Goal: Task Accomplishment & Management: Use online tool/utility

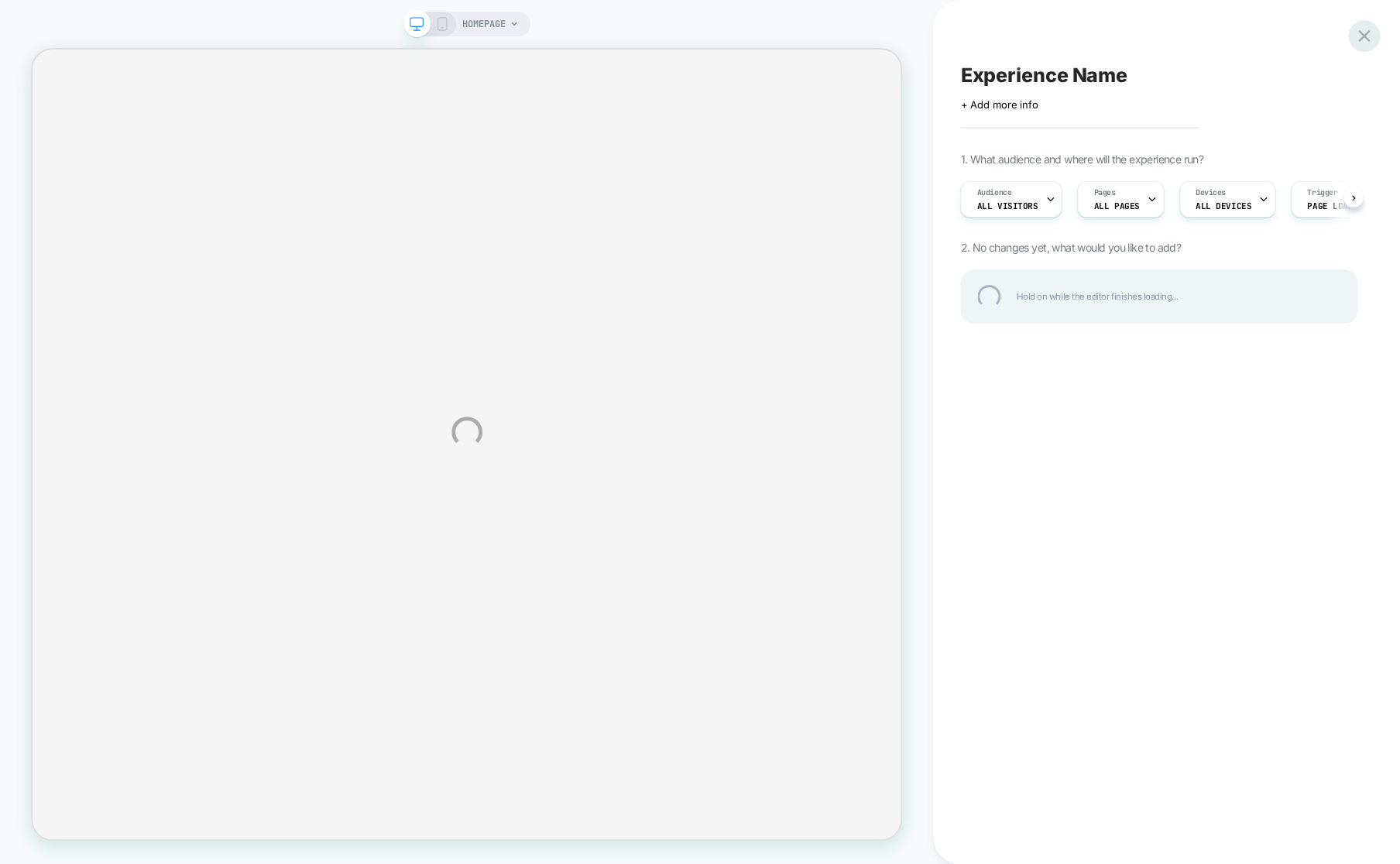
click at [1359, 39] on div at bounding box center [1364, 36] width 31 height 31
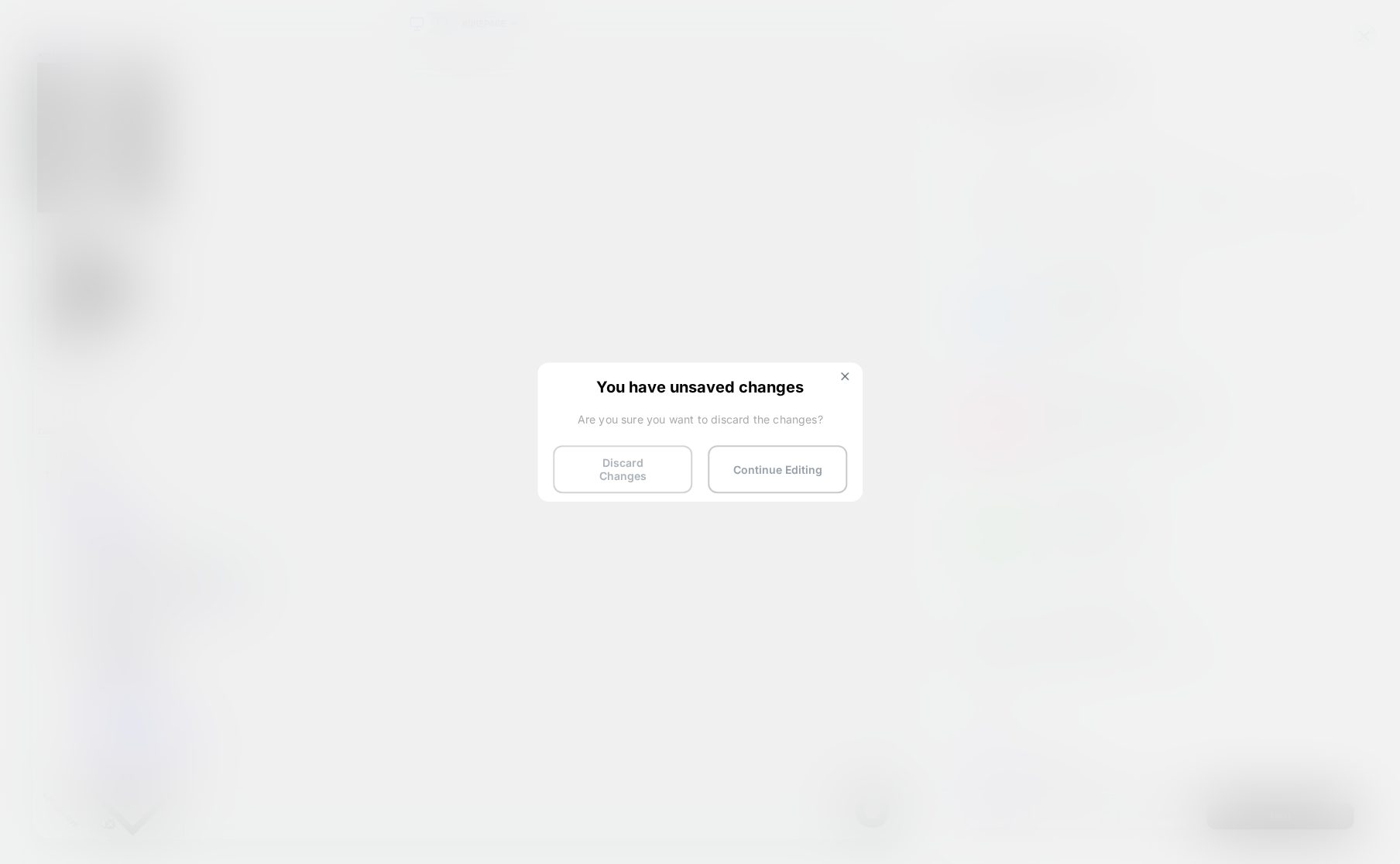
click at [658, 468] on button "Discard Changes" at bounding box center [622, 469] width 139 height 48
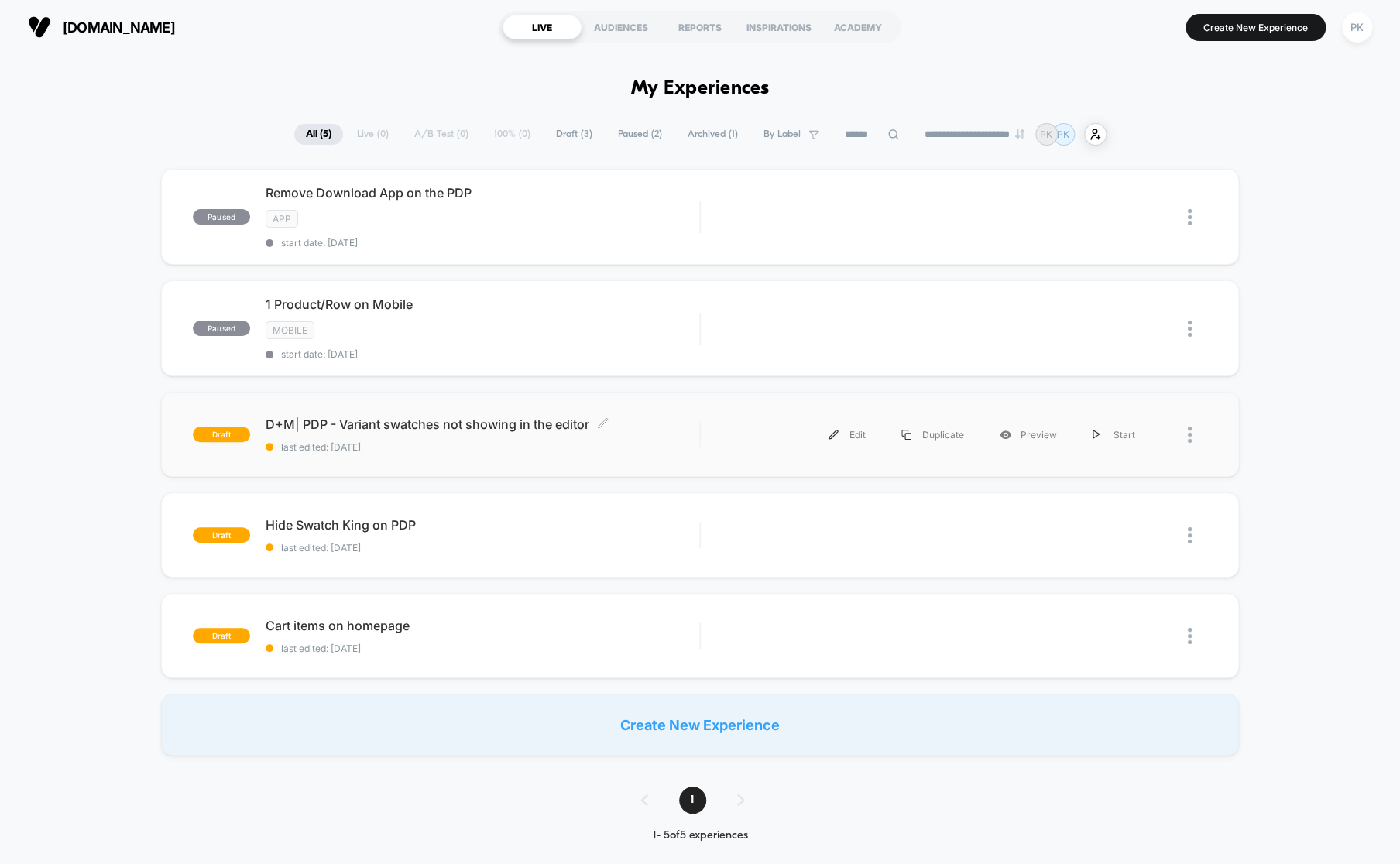
click at [504, 429] on span "D+M| PDP - Variant swatches not showing in the editor Click to edit experience …" at bounding box center [482, 424] width 434 height 16
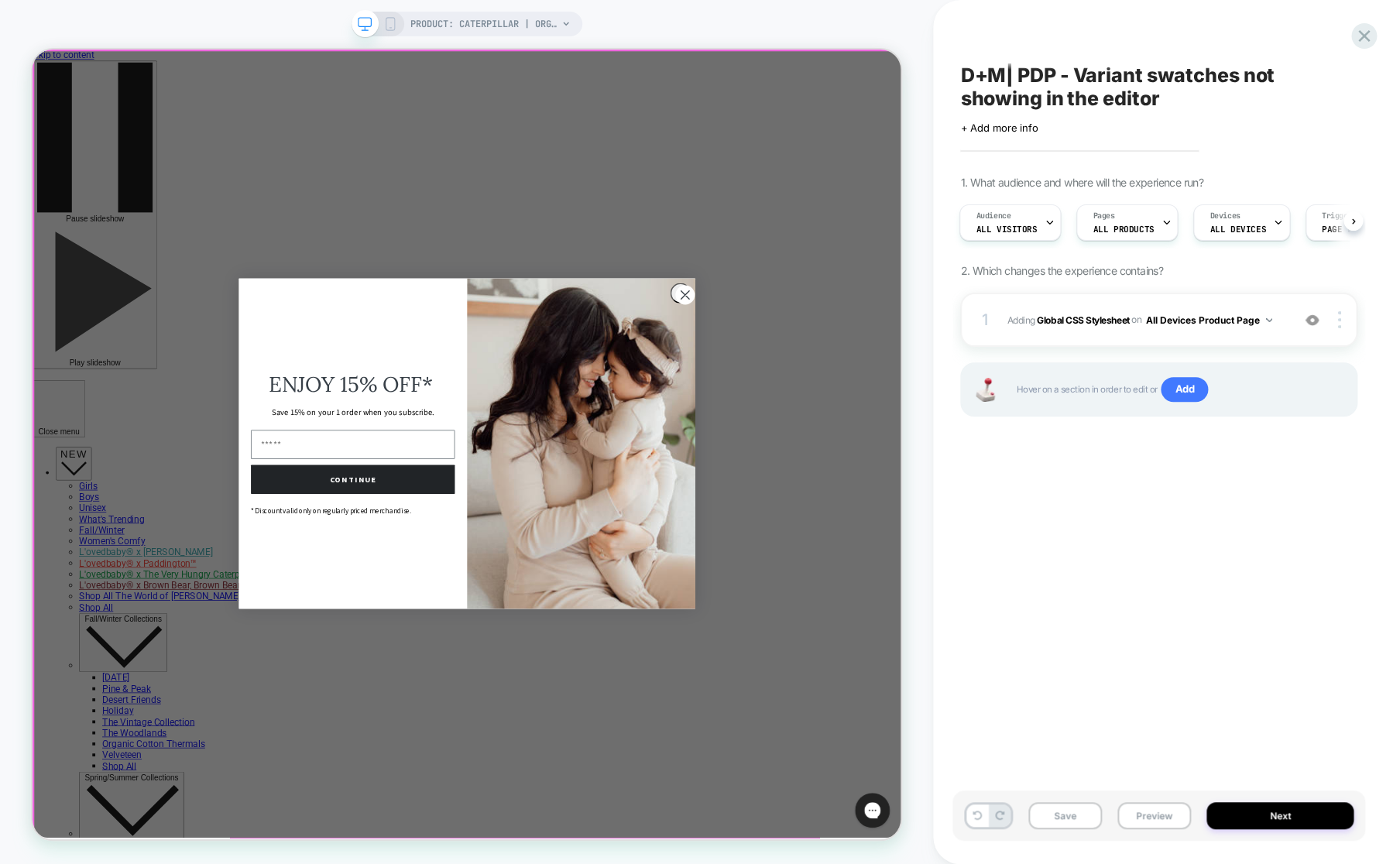
select select "**********"
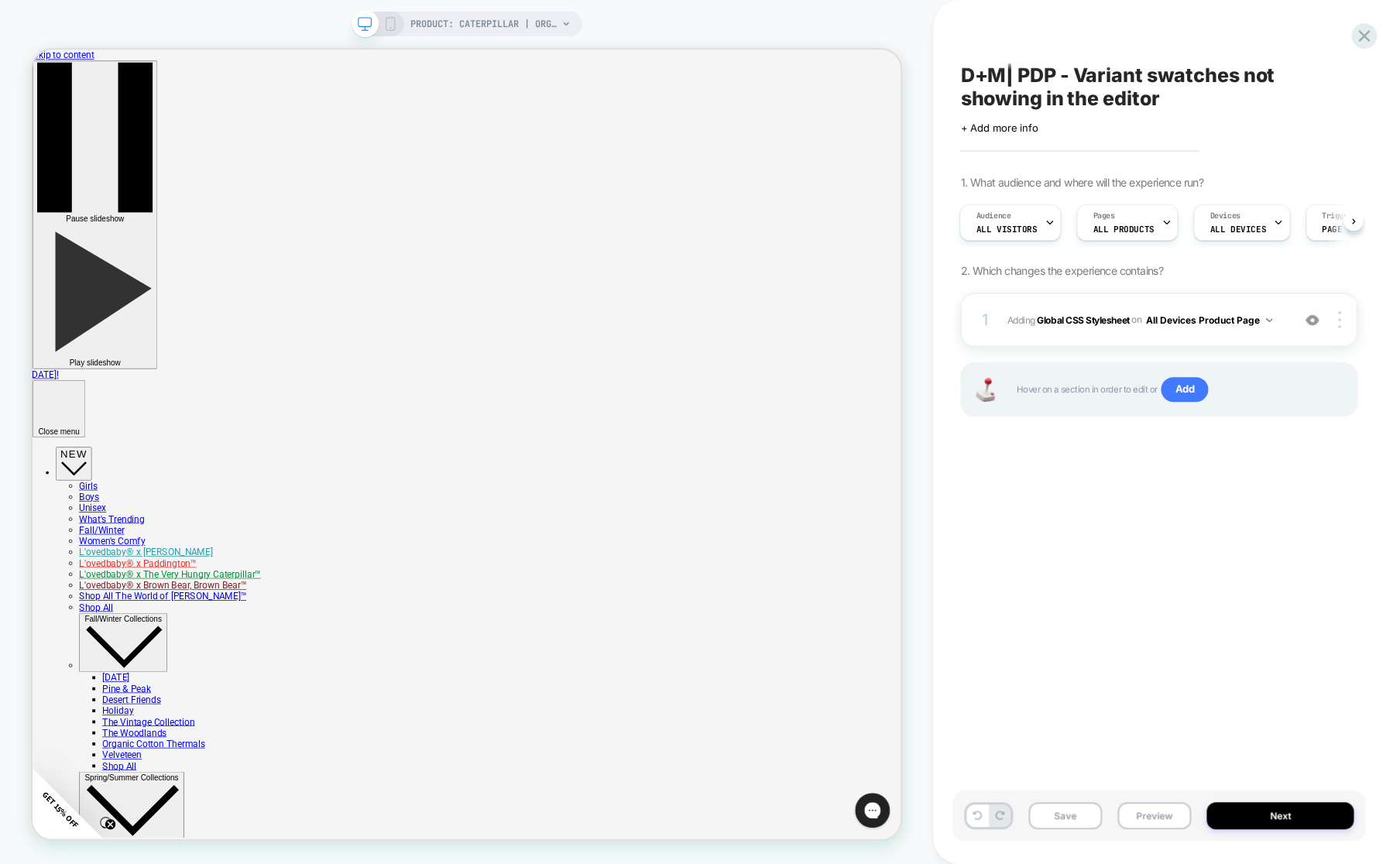
select select "**********"
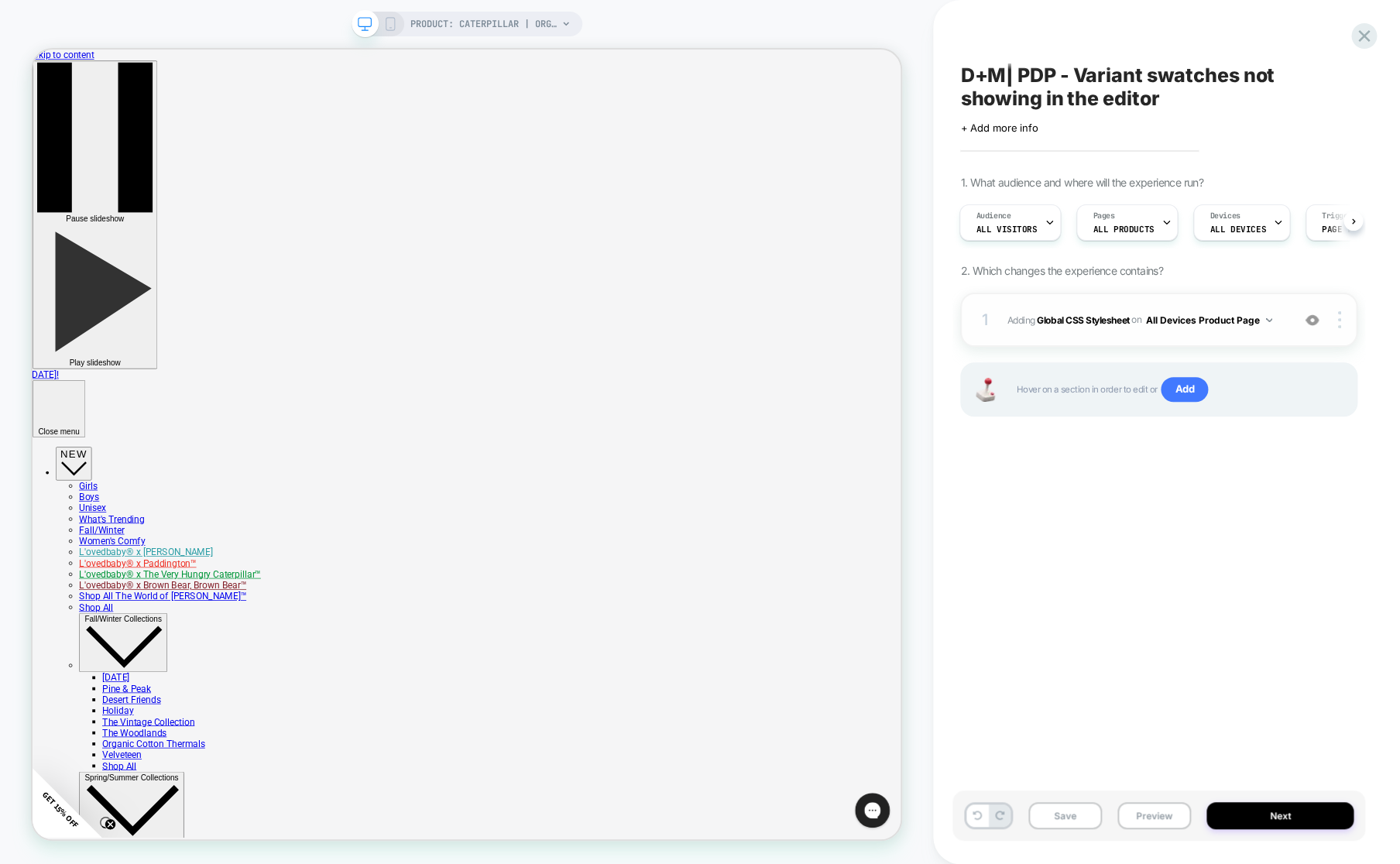
select select "**********"
click at [1082, 499] on div "D+M| PDP - Variant swatches not showing in the editor Click to edit experience …" at bounding box center [1158, 432] width 412 height 833
click at [1276, 807] on button "Next" at bounding box center [1280, 815] width 147 height 27
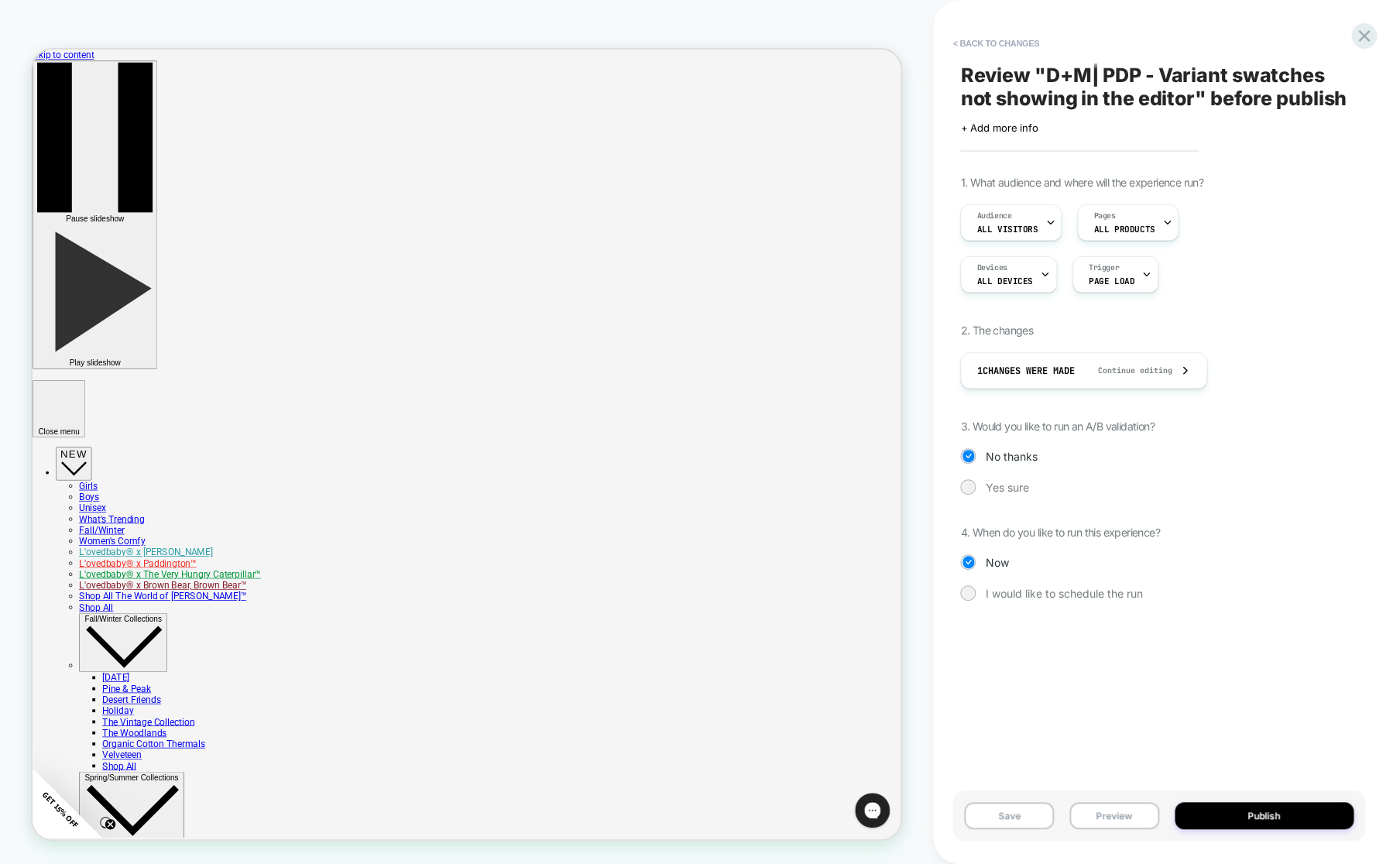
click at [972, 475] on div "1. What audience and where will the experience run? Audience All Visitors Pages…" at bounding box center [1158, 400] width 397 height 449
click at [972, 479] on div "1. What audience and where will the experience run? Audience All Visitors Pages…" at bounding box center [1158, 400] width 397 height 449
click at [972, 488] on div at bounding box center [968, 486] width 12 height 12
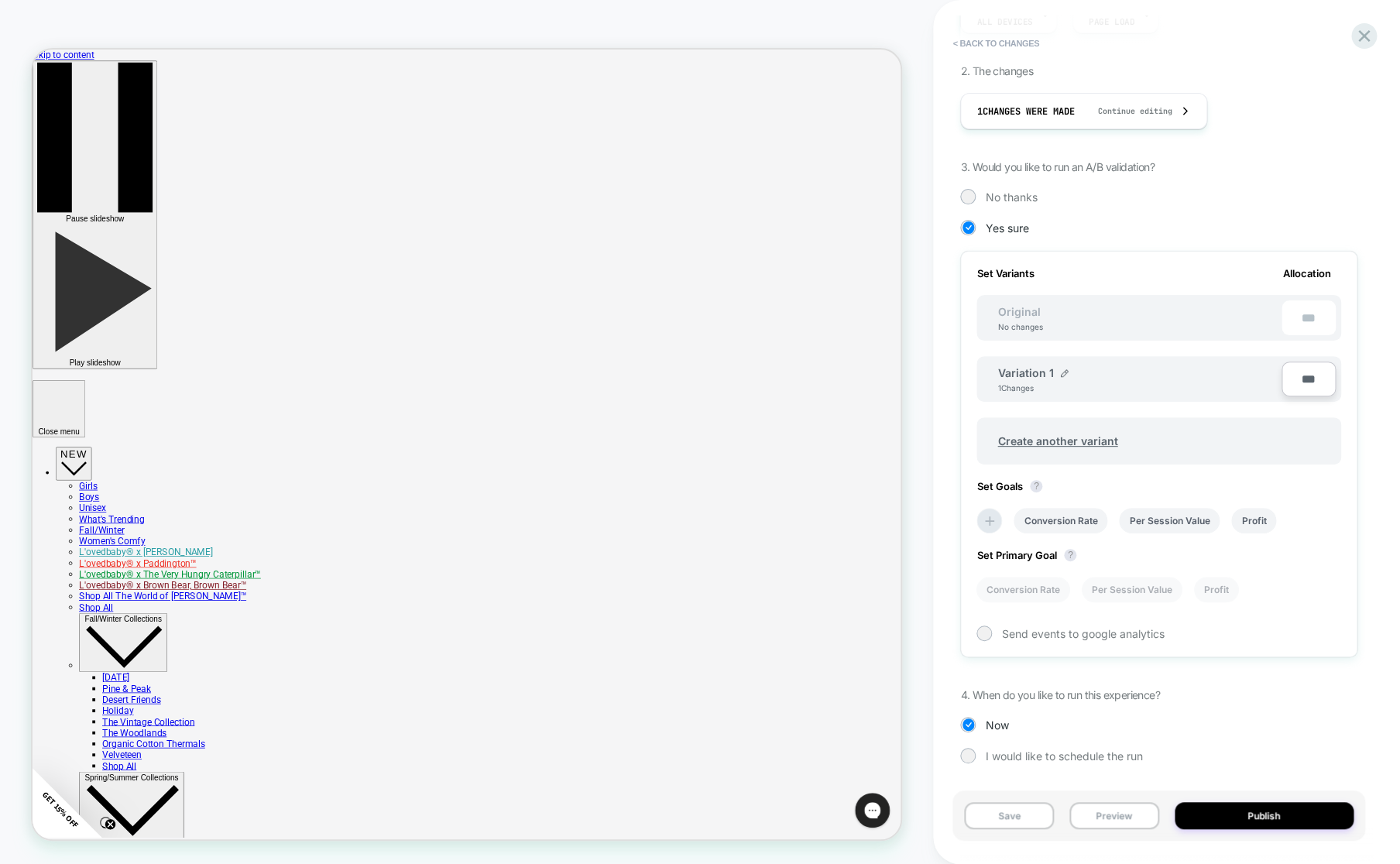
scroll to position [266, 0]
click at [1062, 523] on li "Conversion Rate" at bounding box center [1060, 520] width 94 height 25
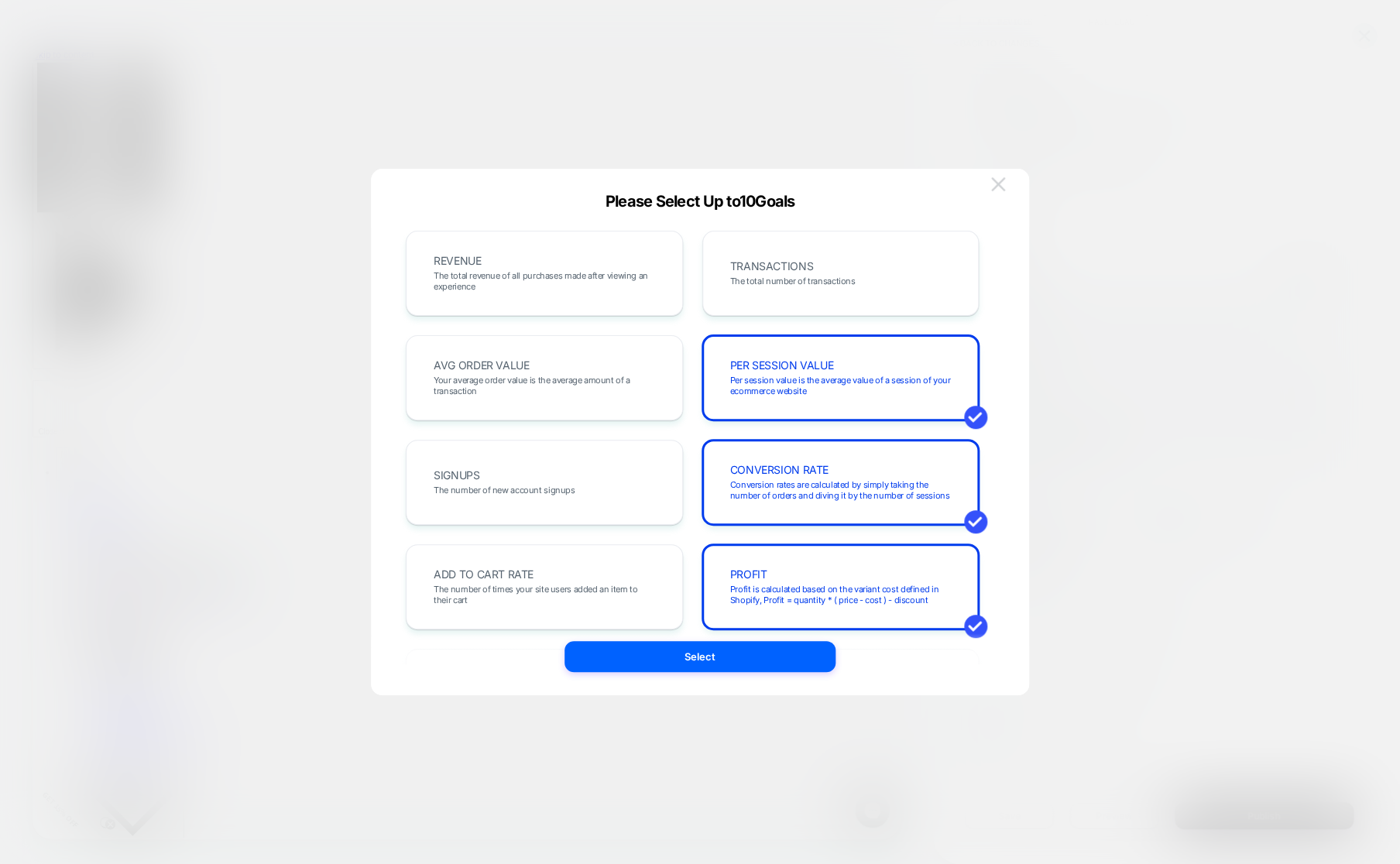
click at [994, 190] on img at bounding box center [998, 183] width 14 height 13
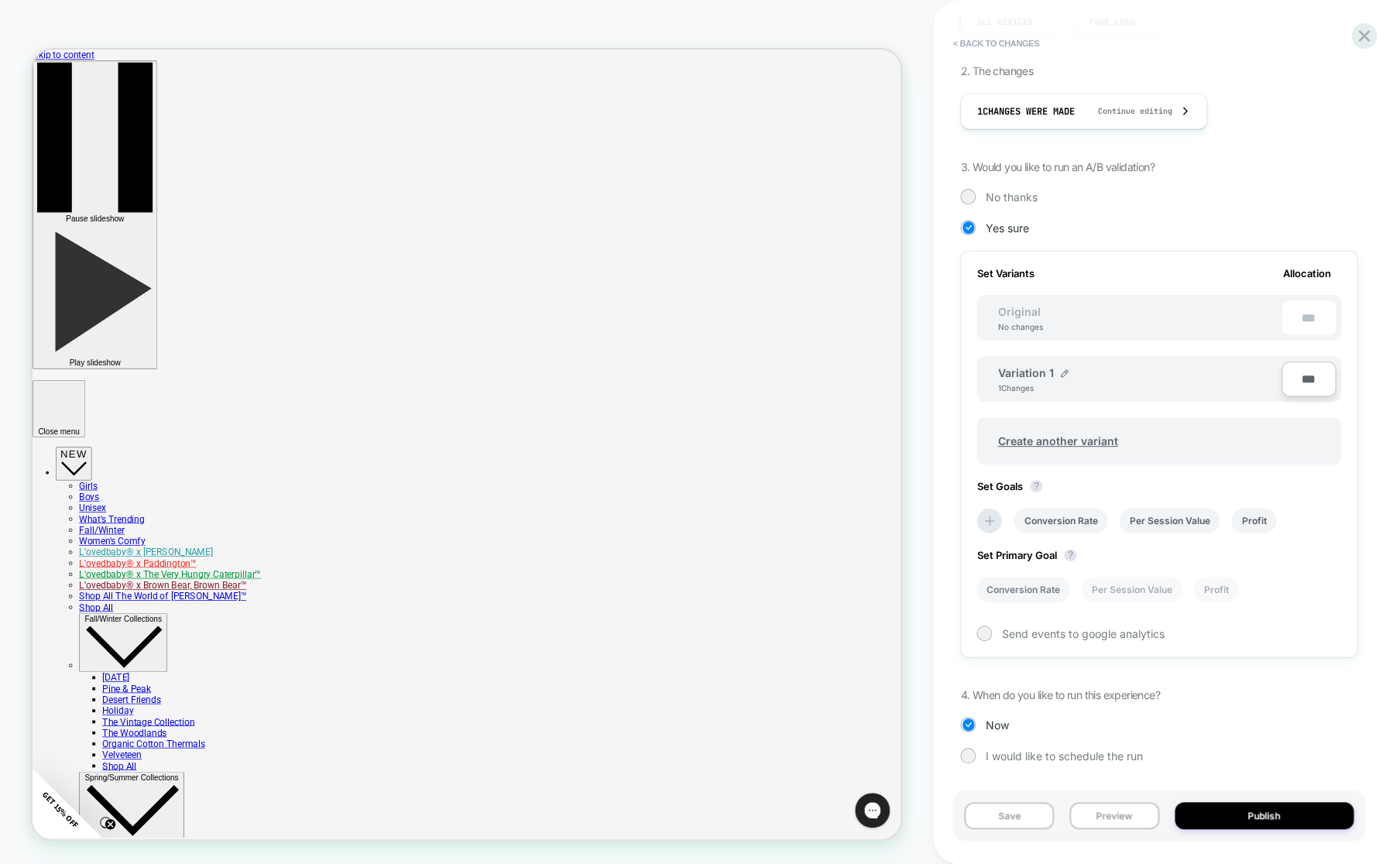
click at [1043, 589] on li "Conversion Rate" at bounding box center [1022, 589] width 94 height 25
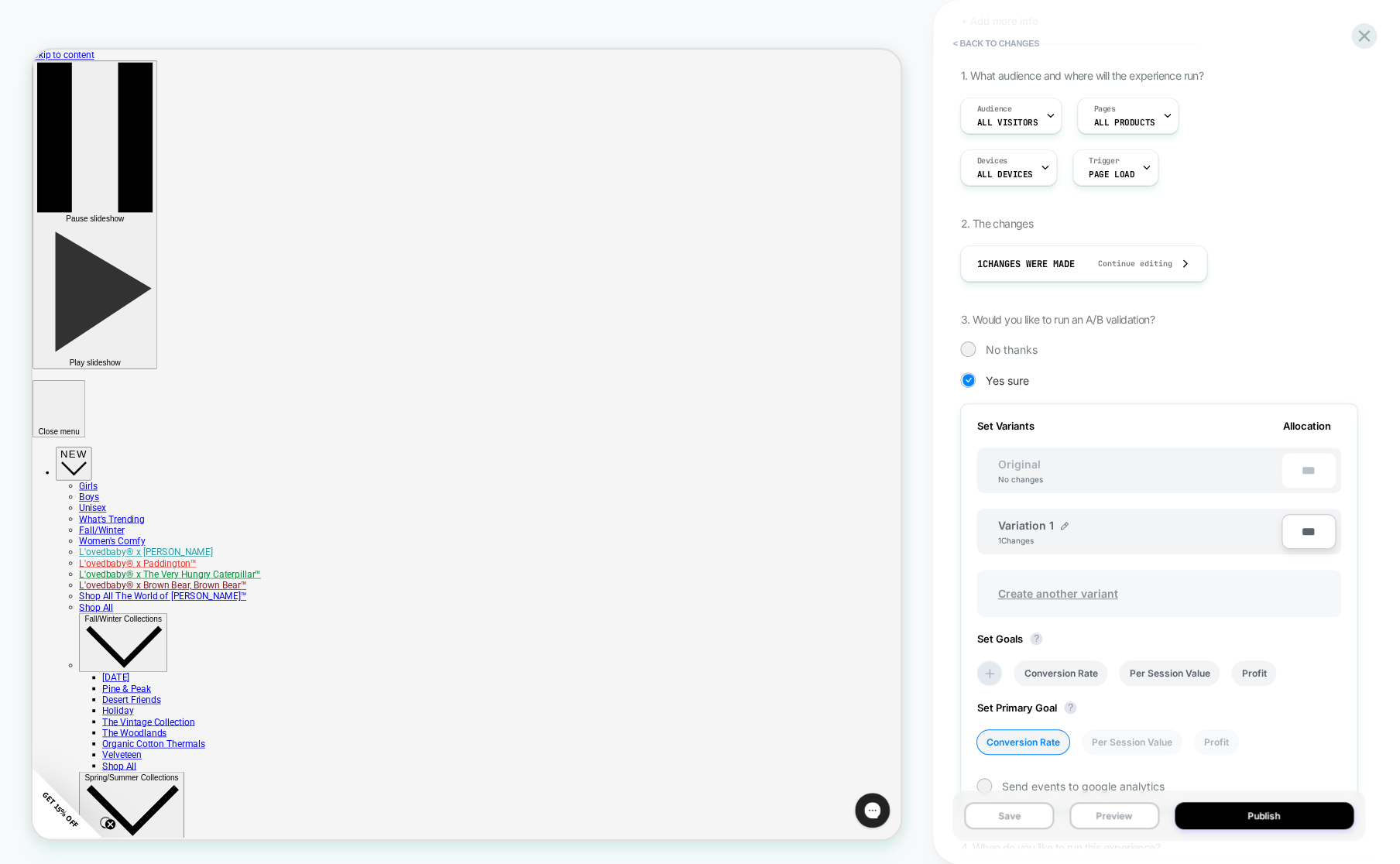
scroll to position [0, 0]
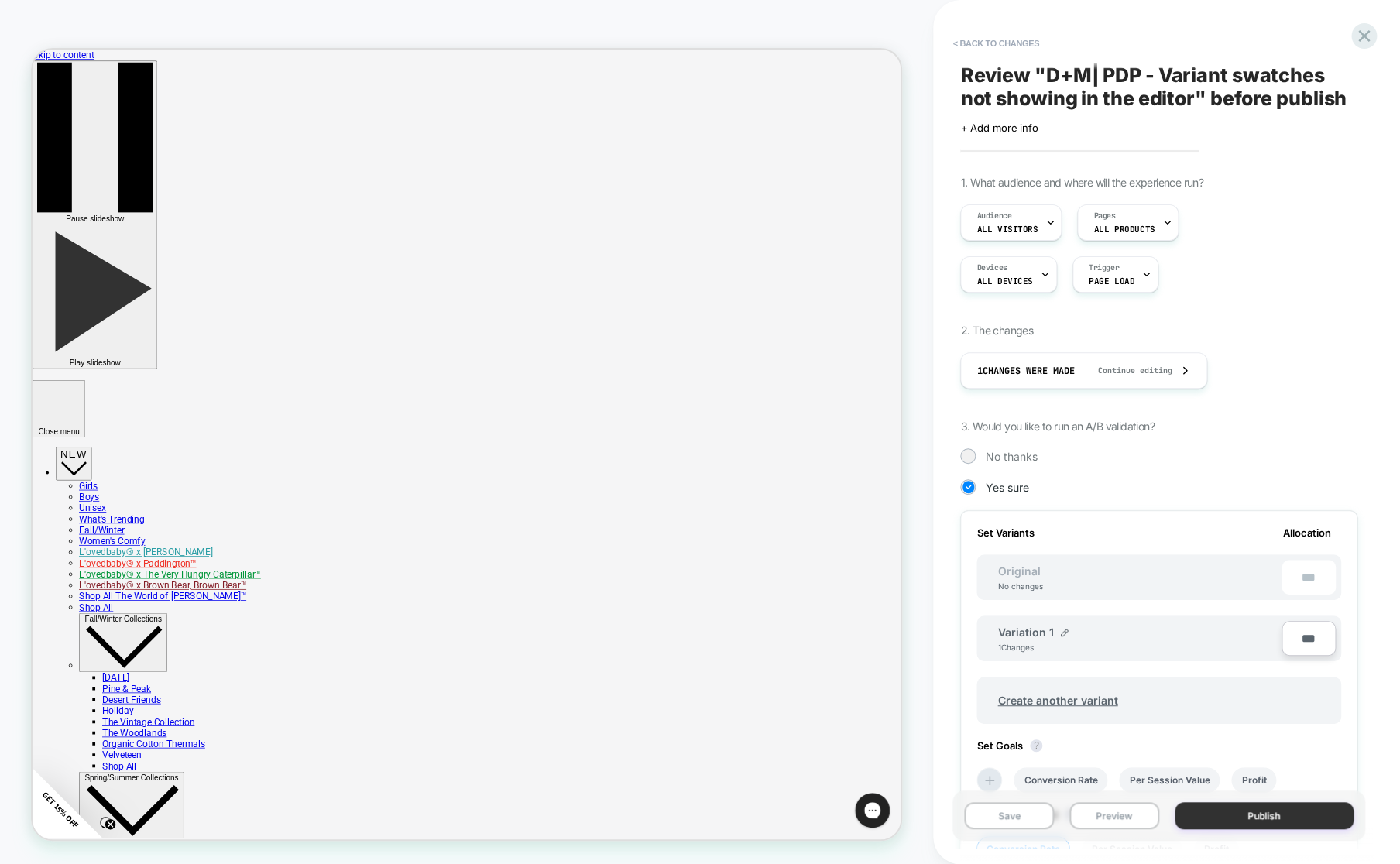
click at [1237, 822] on button "Publish" at bounding box center [1263, 815] width 179 height 27
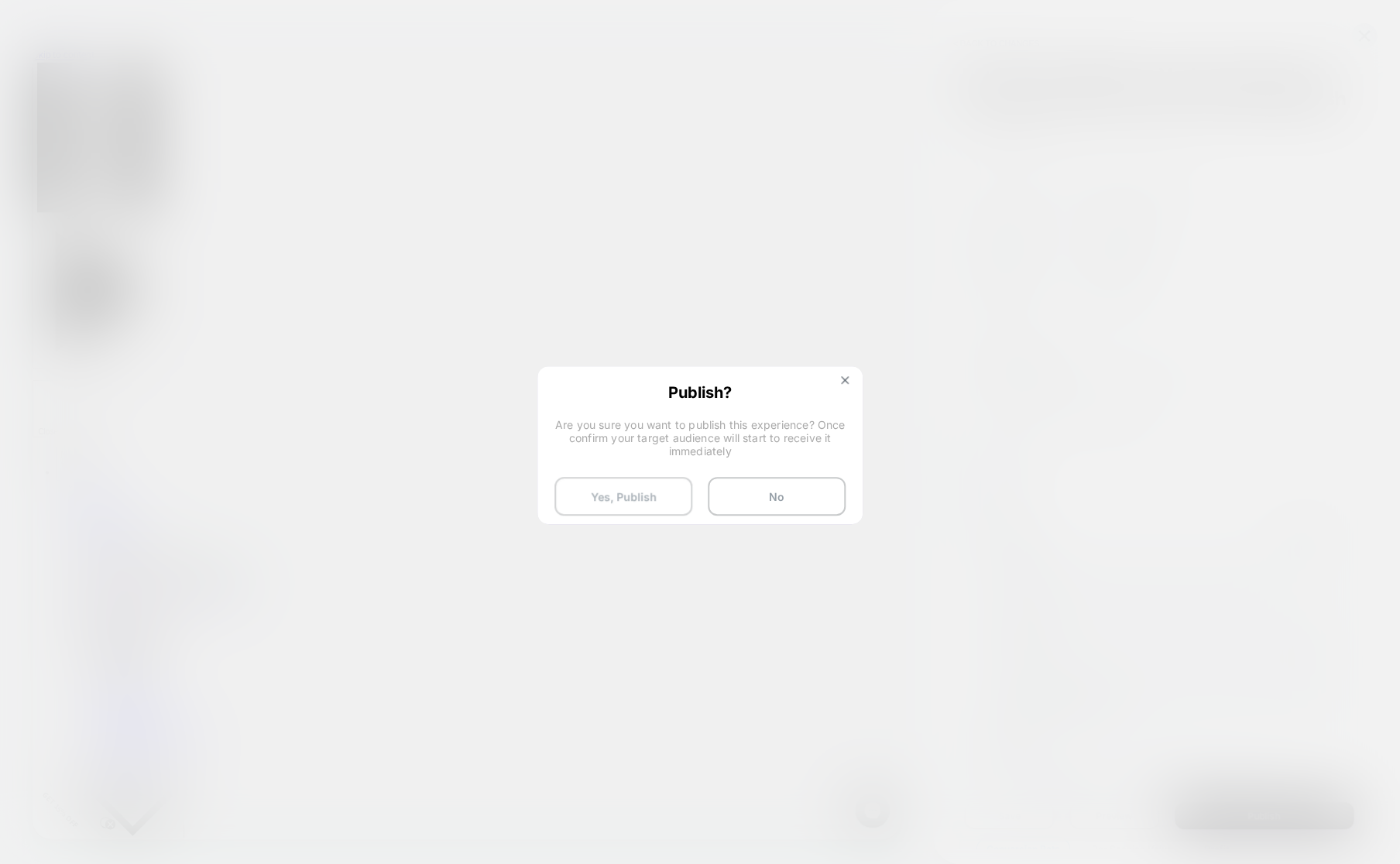
click at [637, 506] on button "Yes, Publish" at bounding box center [622, 496] width 138 height 39
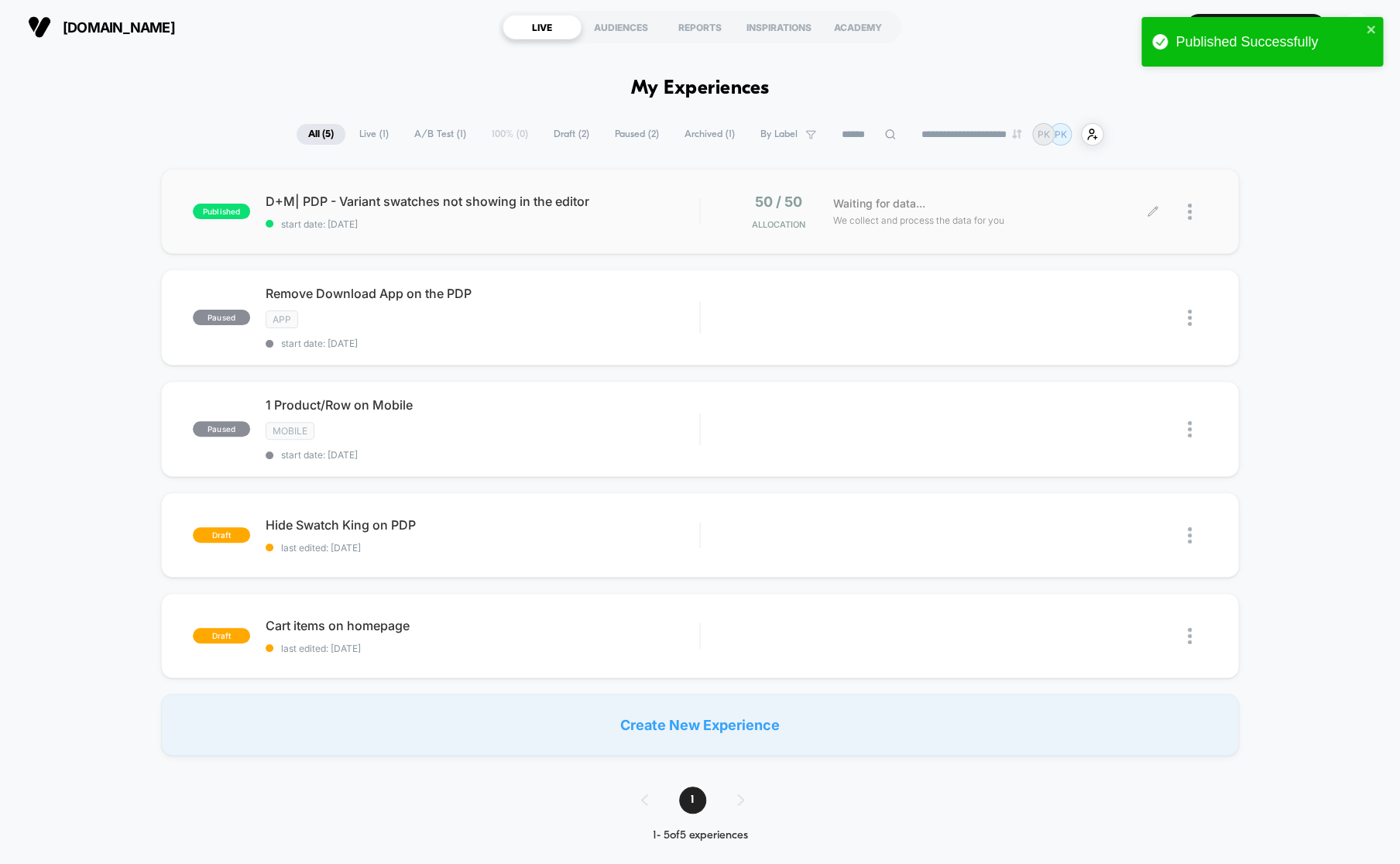
click at [1104, 210] on div "Waiting for data... We collect and process the data for you" at bounding box center [989, 212] width 327 height 36
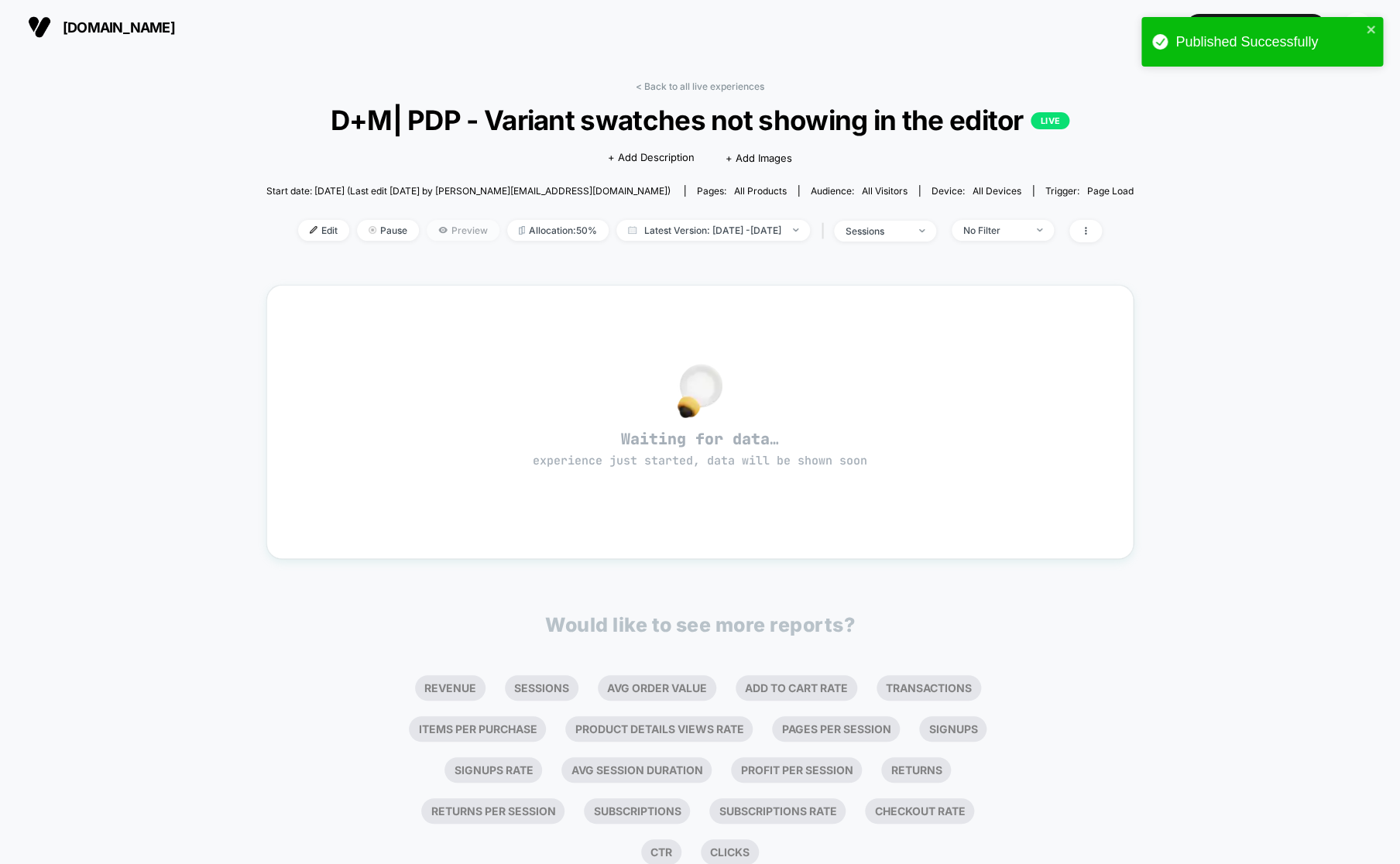
click at [441, 231] on span "Preview" at bounding box center [463, 230] width 72 height 21
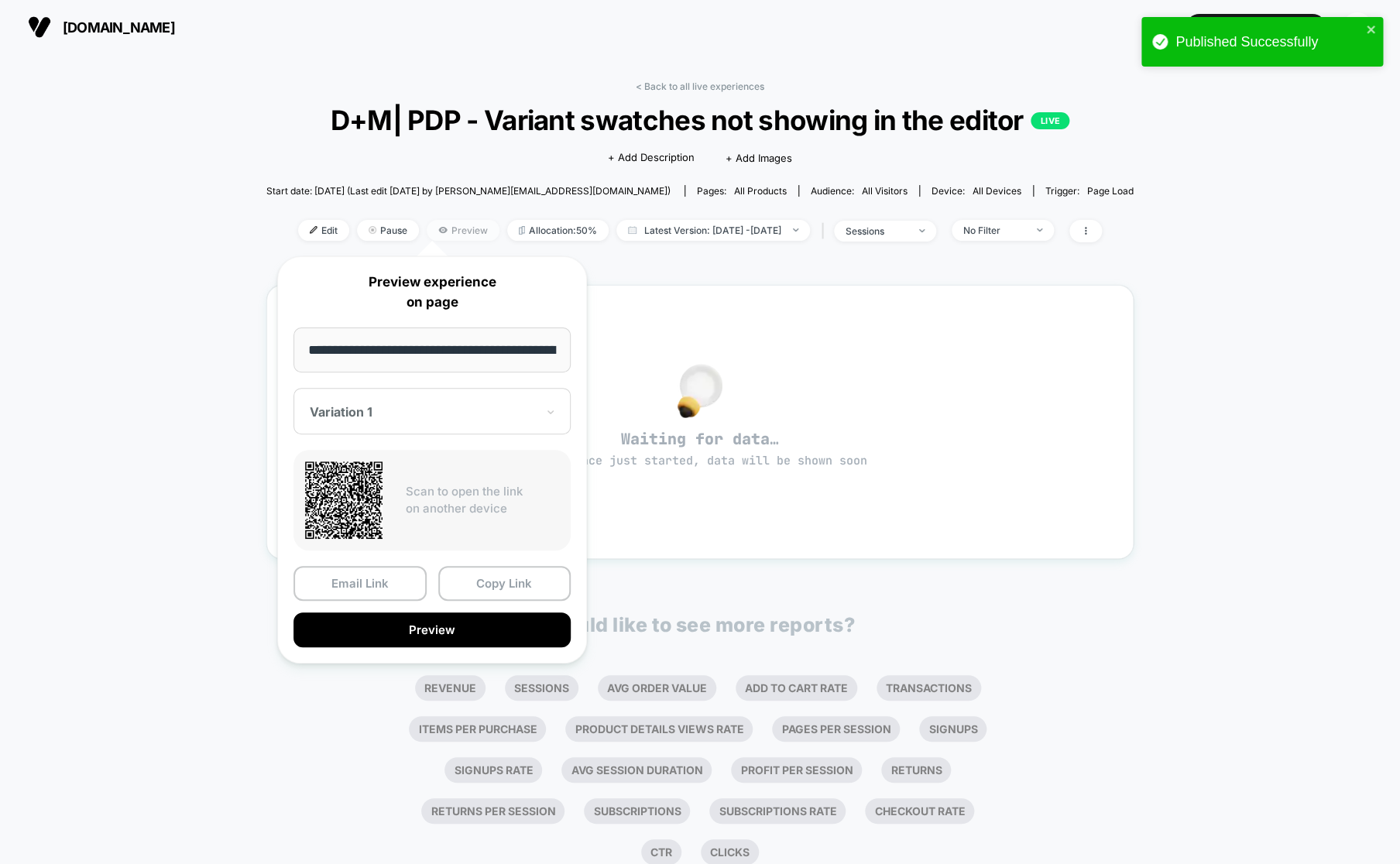
scroll to position [0, 248]
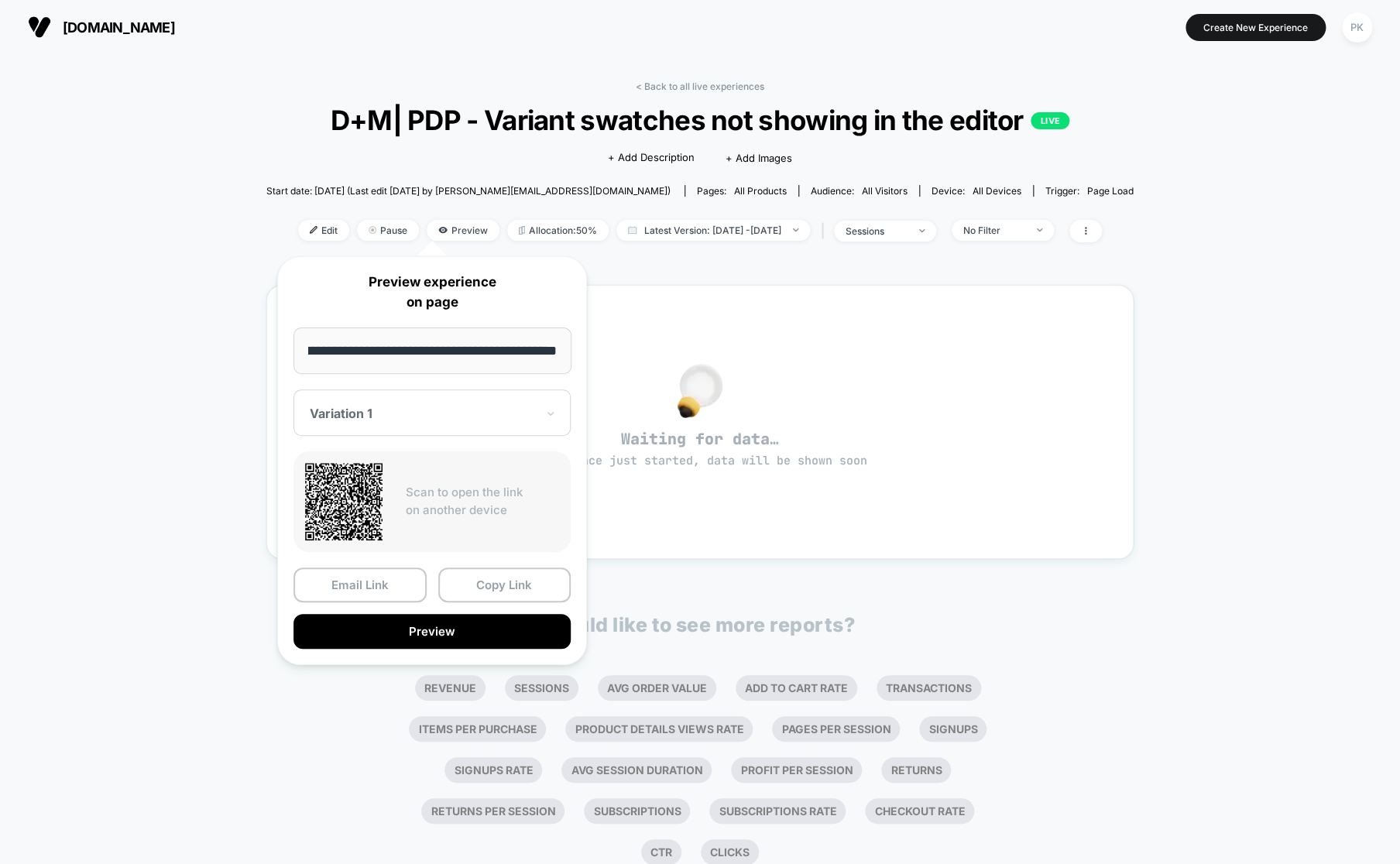
click at [523, 349] on input "**********" at bounding box center [432, 350] width 278 height 46
click at [301, 239] on span "Edit" at bounding box center [323, 230] width 51 height 21
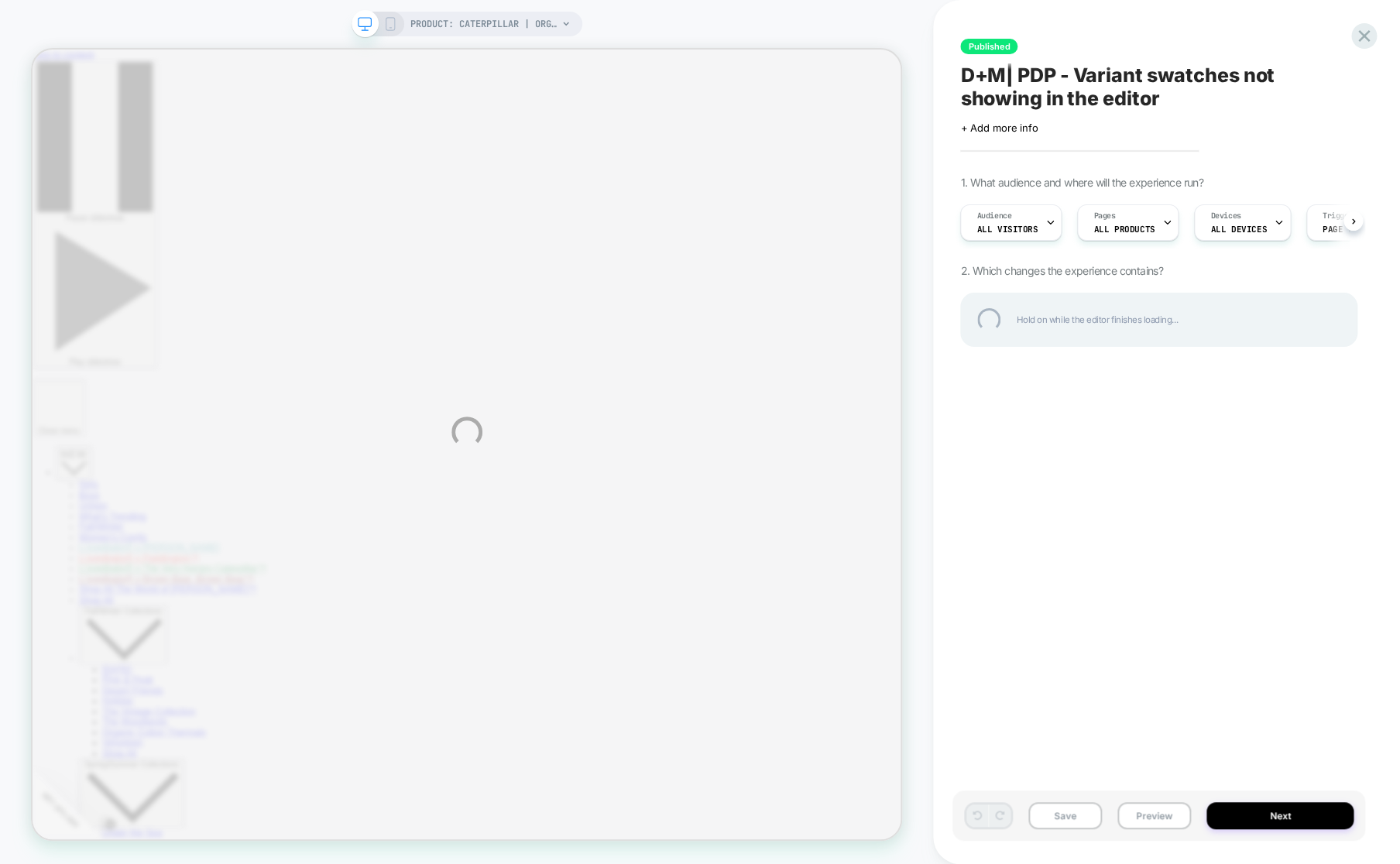
select select "**********"
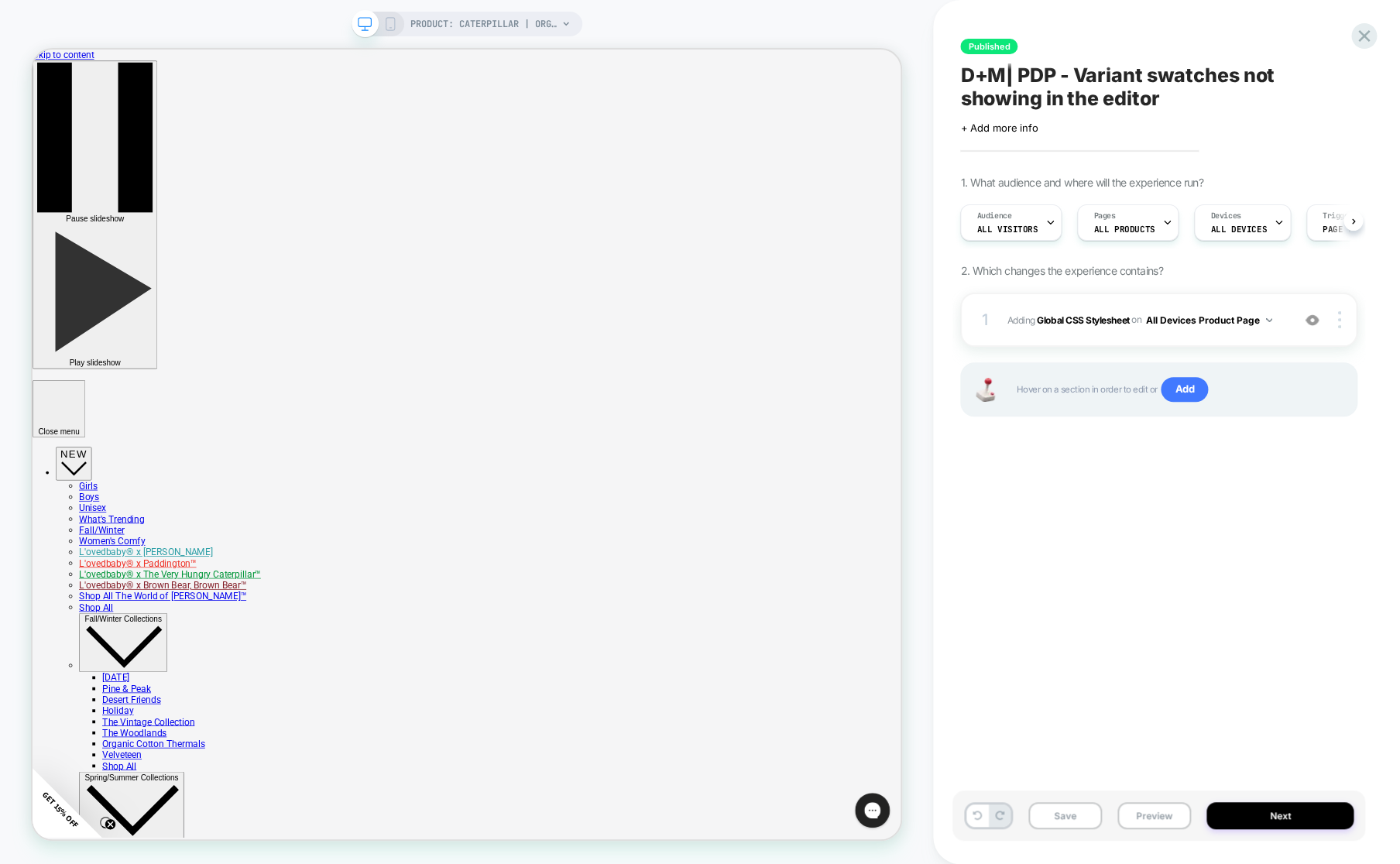
scroll to position [0, 1]
select select "**********"
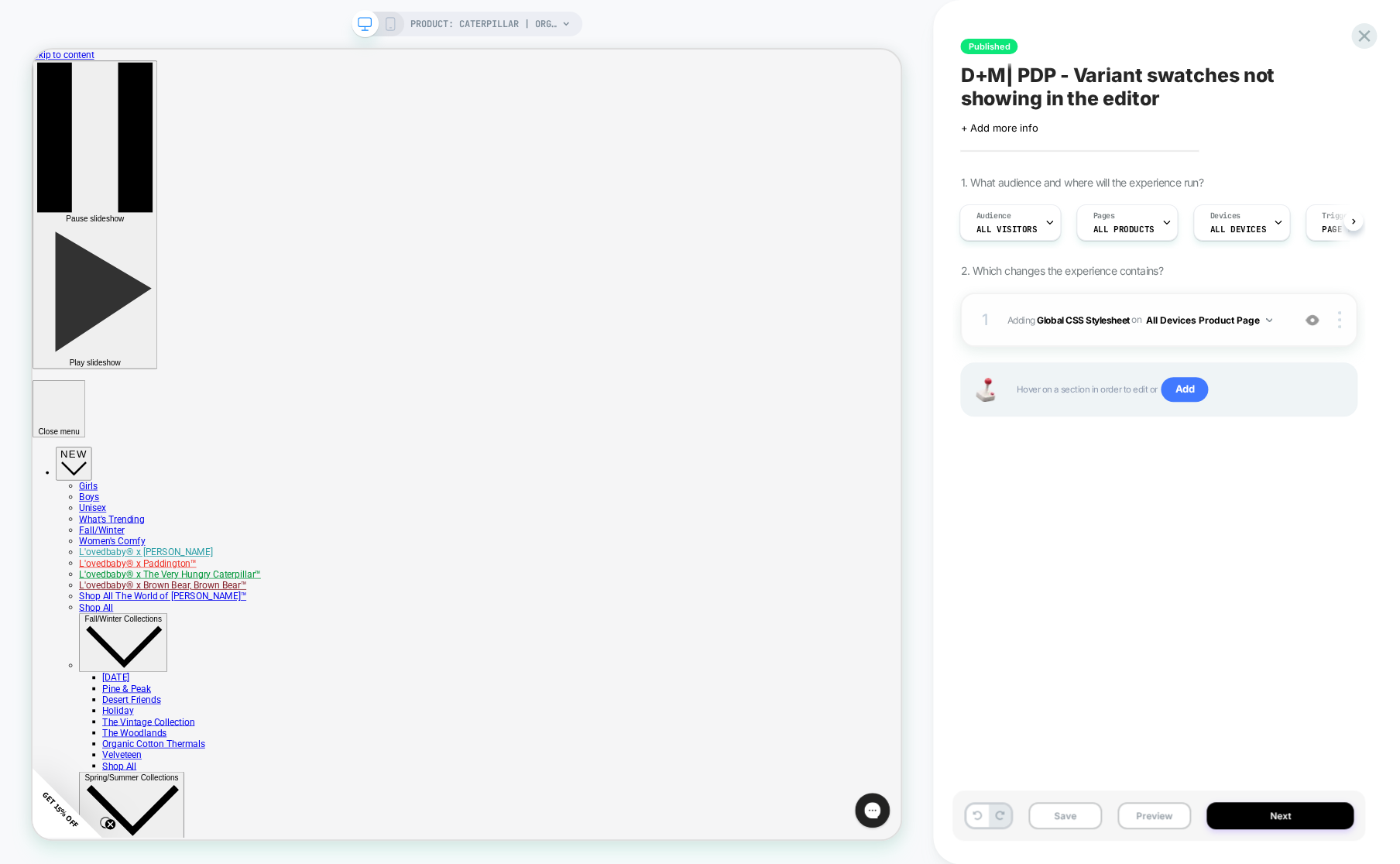
select select "**********"
click at [1178, 327] on button "All Devices Product Page" at bounding box center [1209, 319] width 126 height 20
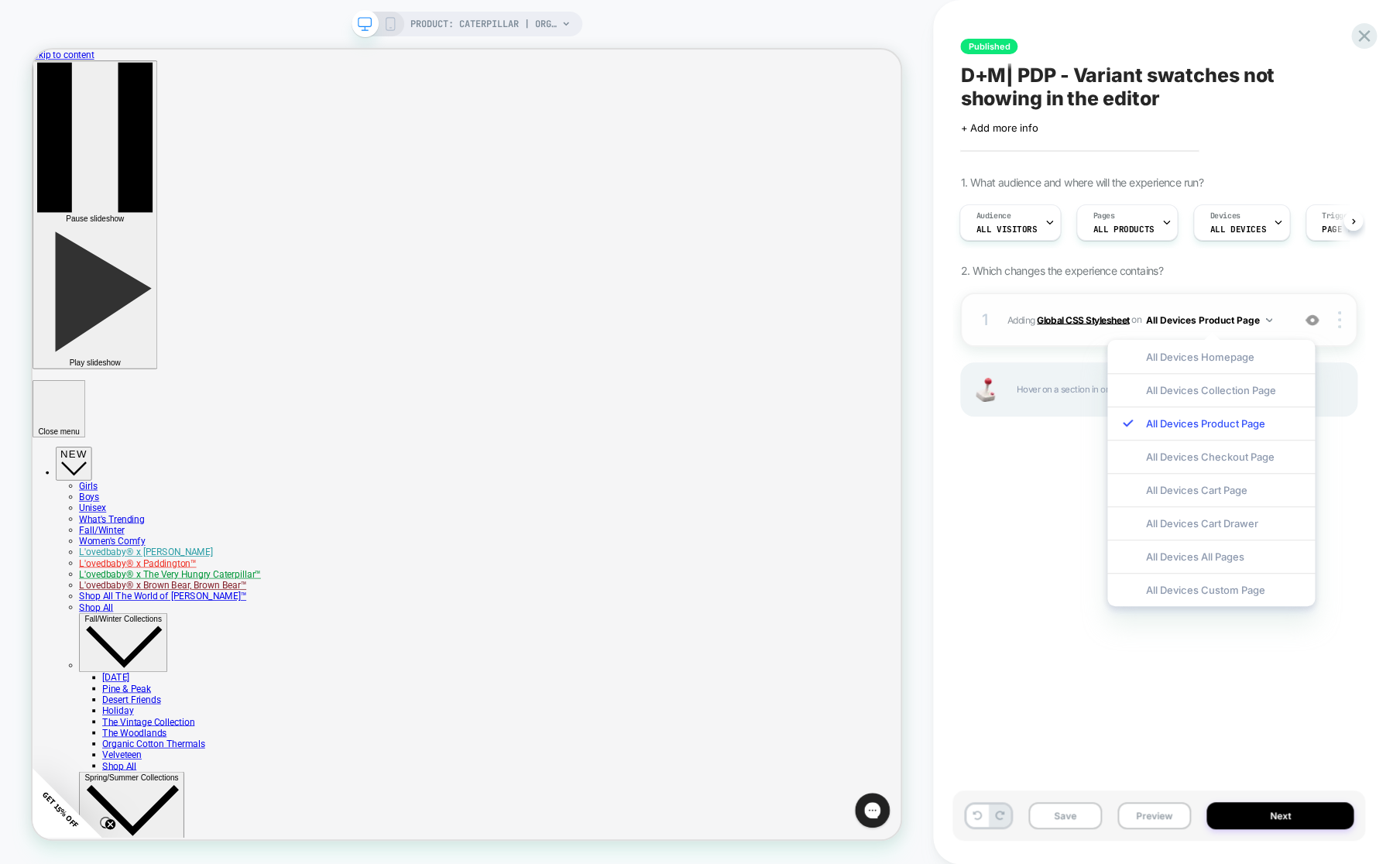
click at [1084, 323] on b "Global CSS Stylesheet" at bounding box center [1082, 319] width 92 height 12
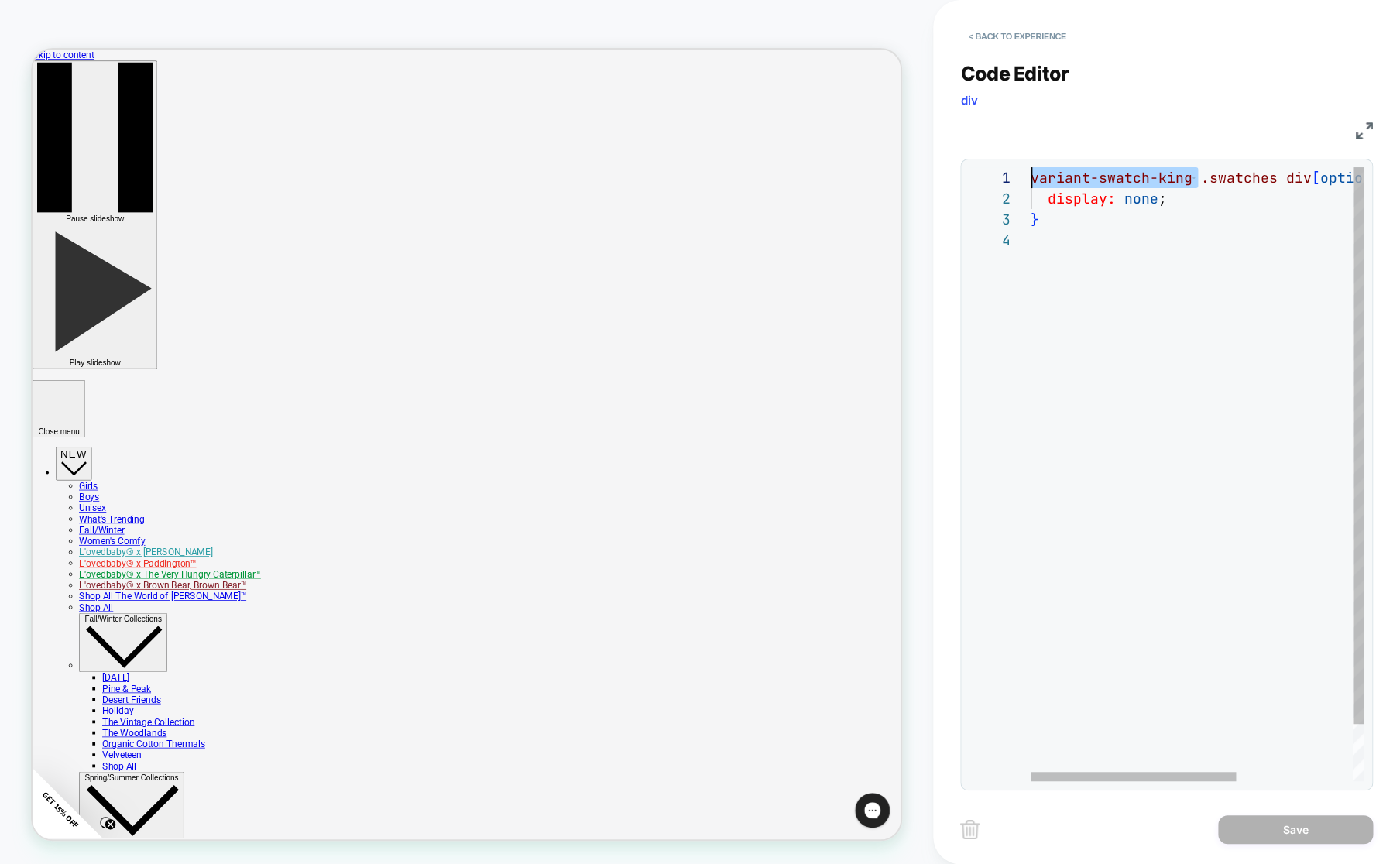
scroll to position [0, 0]
drag, startPoint x: 1199, startPoint y: 180, endPoint x: 1047, endPoint y: 161, distance: 153.2
click at [1047, 167] on div "variant-swatch-king .swatches div [ option-name = " Color" ] { display: none ; }" at bounding box center [1291, 505] width 521 height 677
drag, startPoint x: 1324, startPoint y: 179, endPoint x: 829, endPoint y: 157, distance: 495.5
click at [1030, 167] on div ".swatches div [ option-name = " Color" ] { display: none ; }" at bounding box center [1207, 505] width 354 height 677
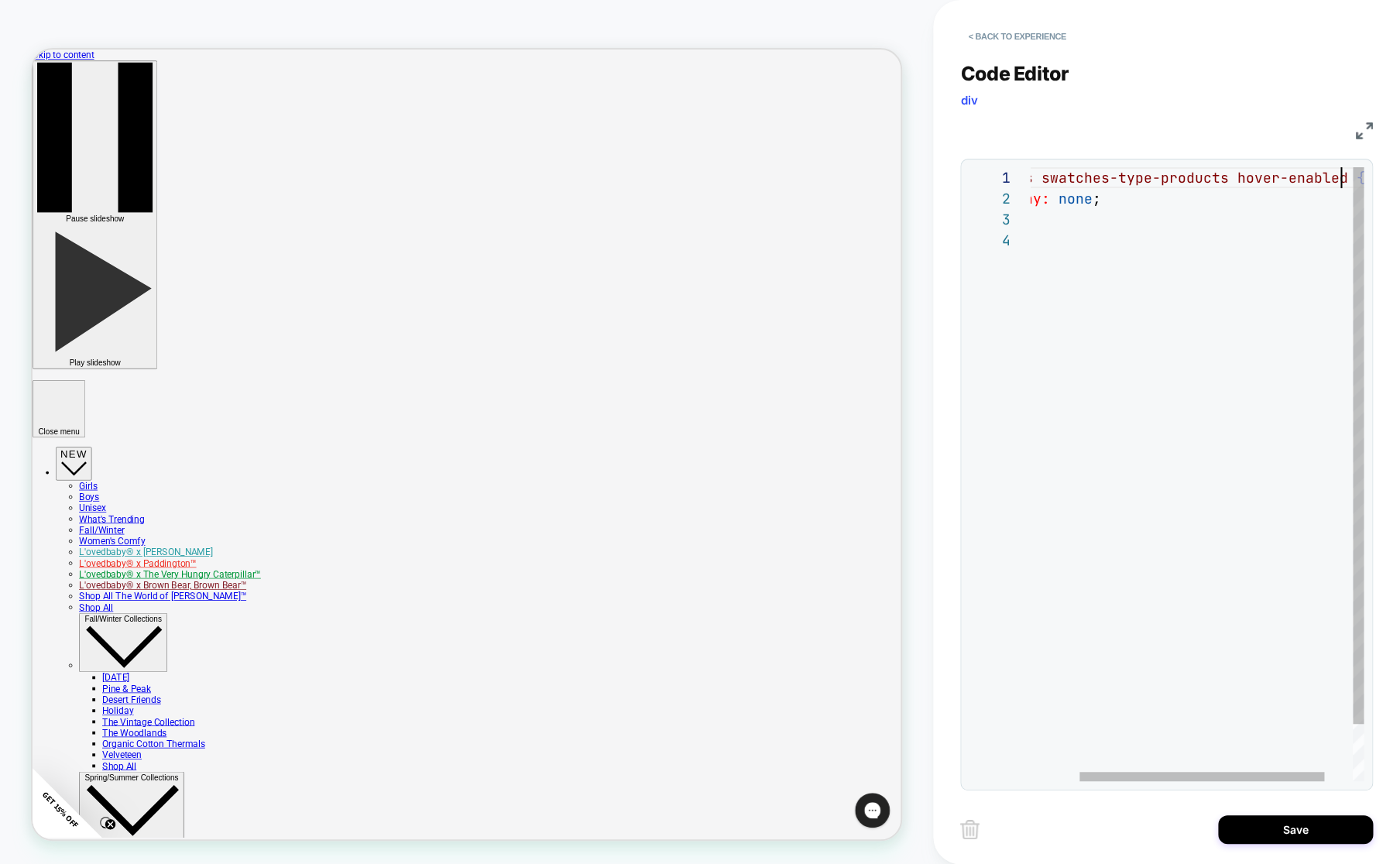
scroll to position [0, 376]
drag, startPoint x: 1109, startPoint y: 179, endPoint x: 1327, endPoint y: 183, distance: 218.0
click at [1327, 183] on div "swatches swatches-type-products hover-enabled { display: none ; }" at bounding box center [1249, 505] width 438 height 677
drag, startPoint x: 1106, startPoint y: 177, endPoint x: 1187, endPoint y: 182, distance: 81.2
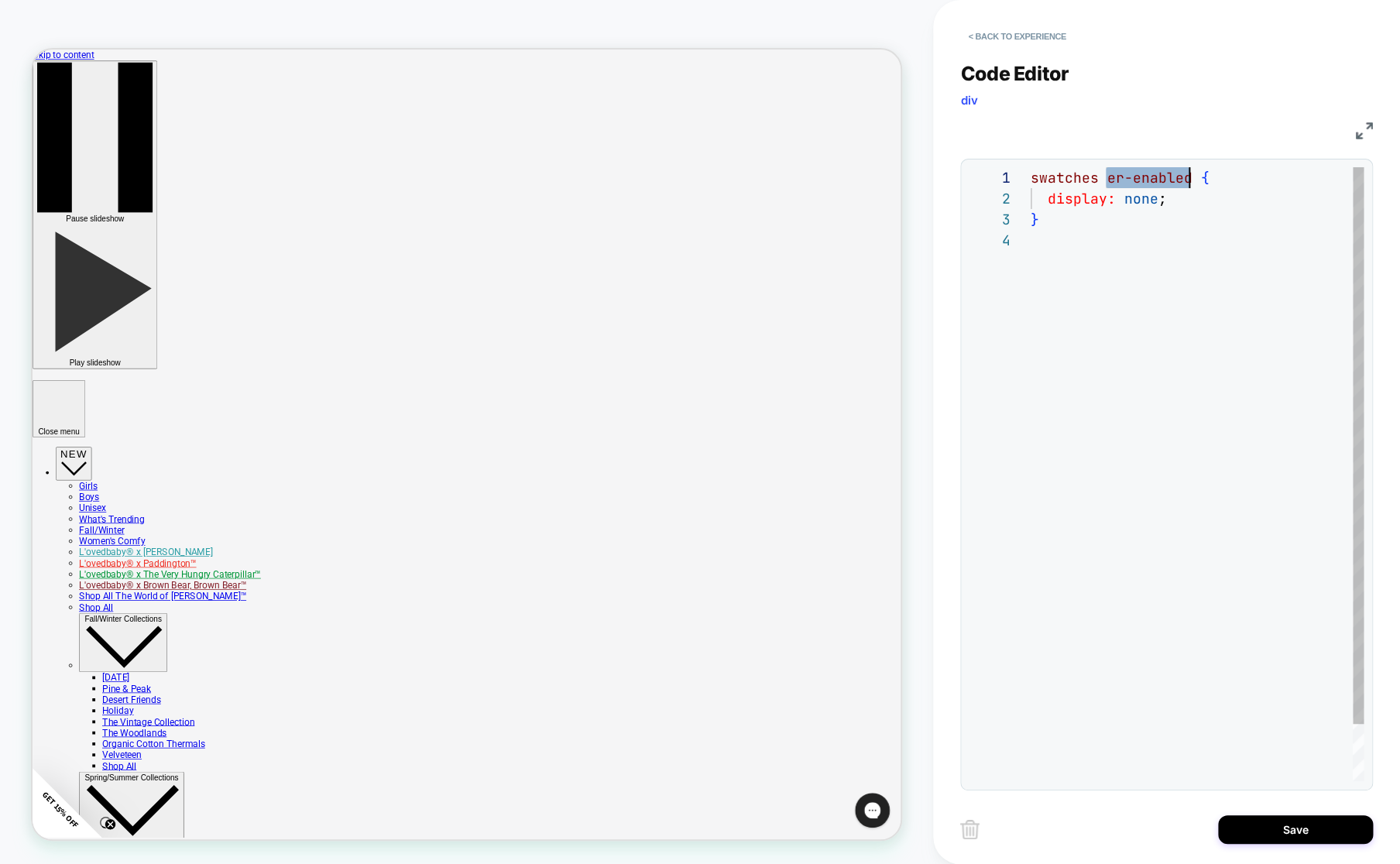
click at [1187, 182] on div "swatches er-enabled { display: none ; }" at bounding box center [1196, 505] width 333 height 677
click at [1192, 422] on div ".swatches { display: none ; }" at bounding box center [1196, 505] width 333 height 677
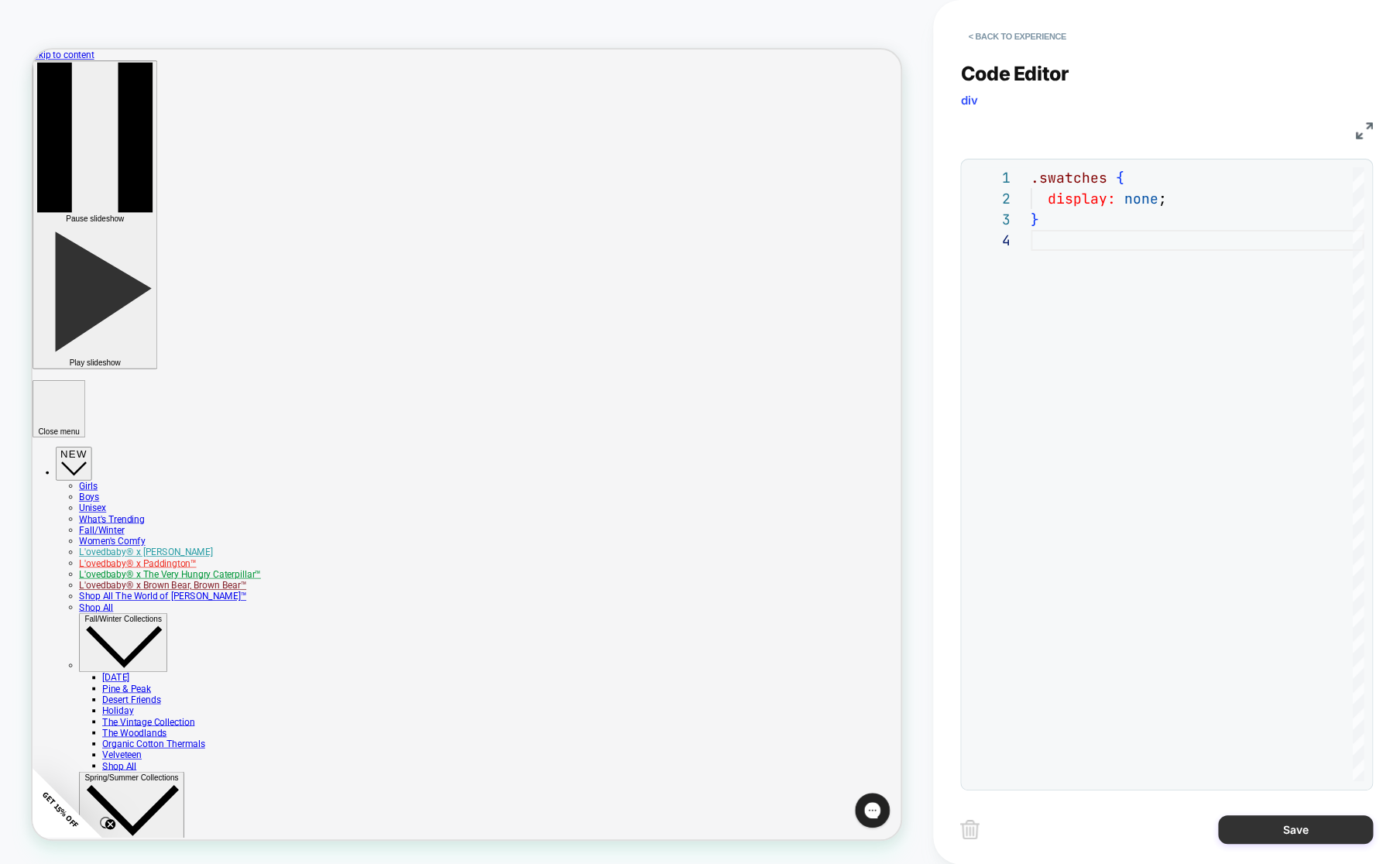
click at [1304, 836] on button "Save" at bounding box center [1295, 829] width 155 height 28
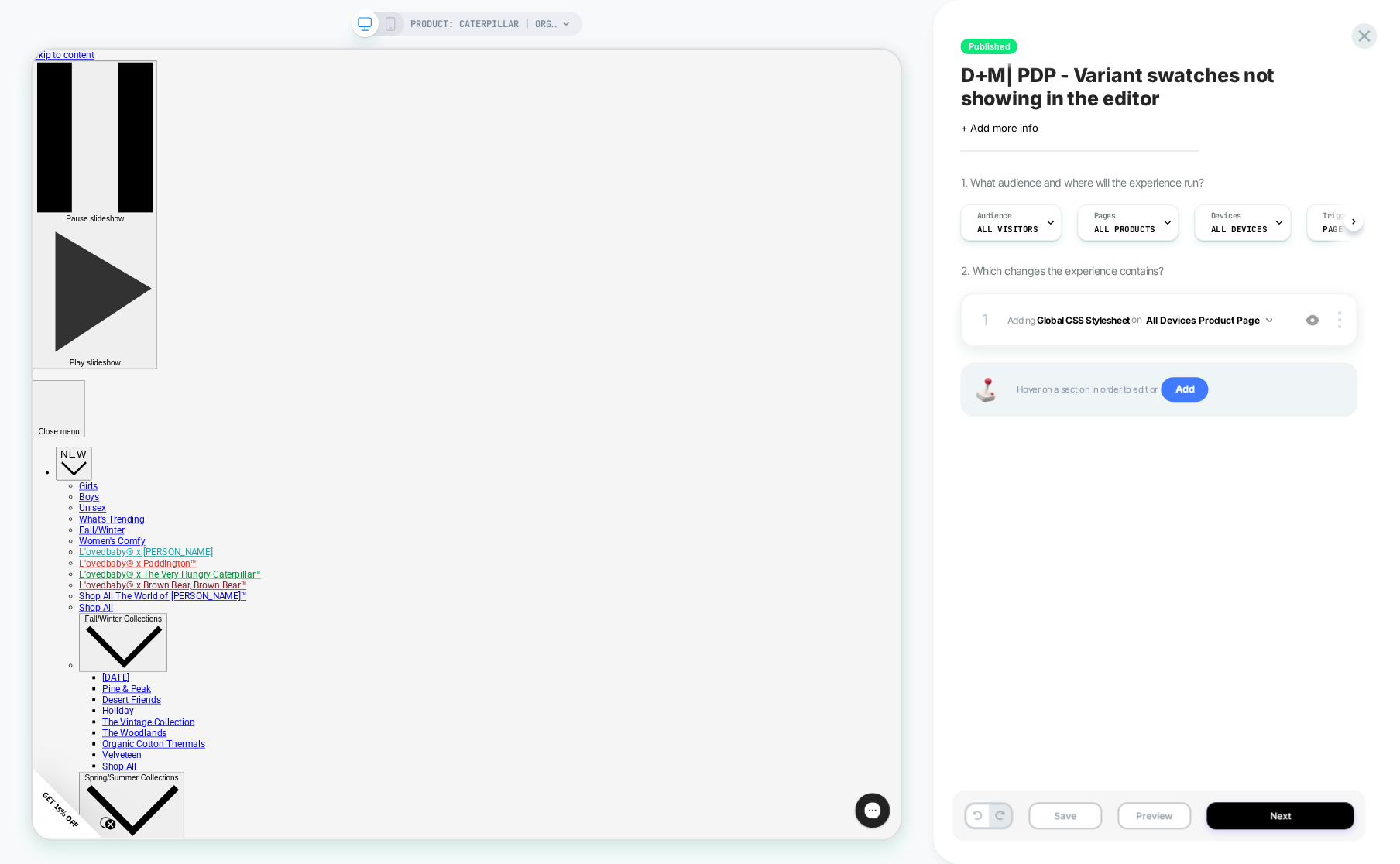
scroll to position [0, 1]
click at [1291, 817] on button "Next" at bounding box center [1280, 815] width 147 height 27
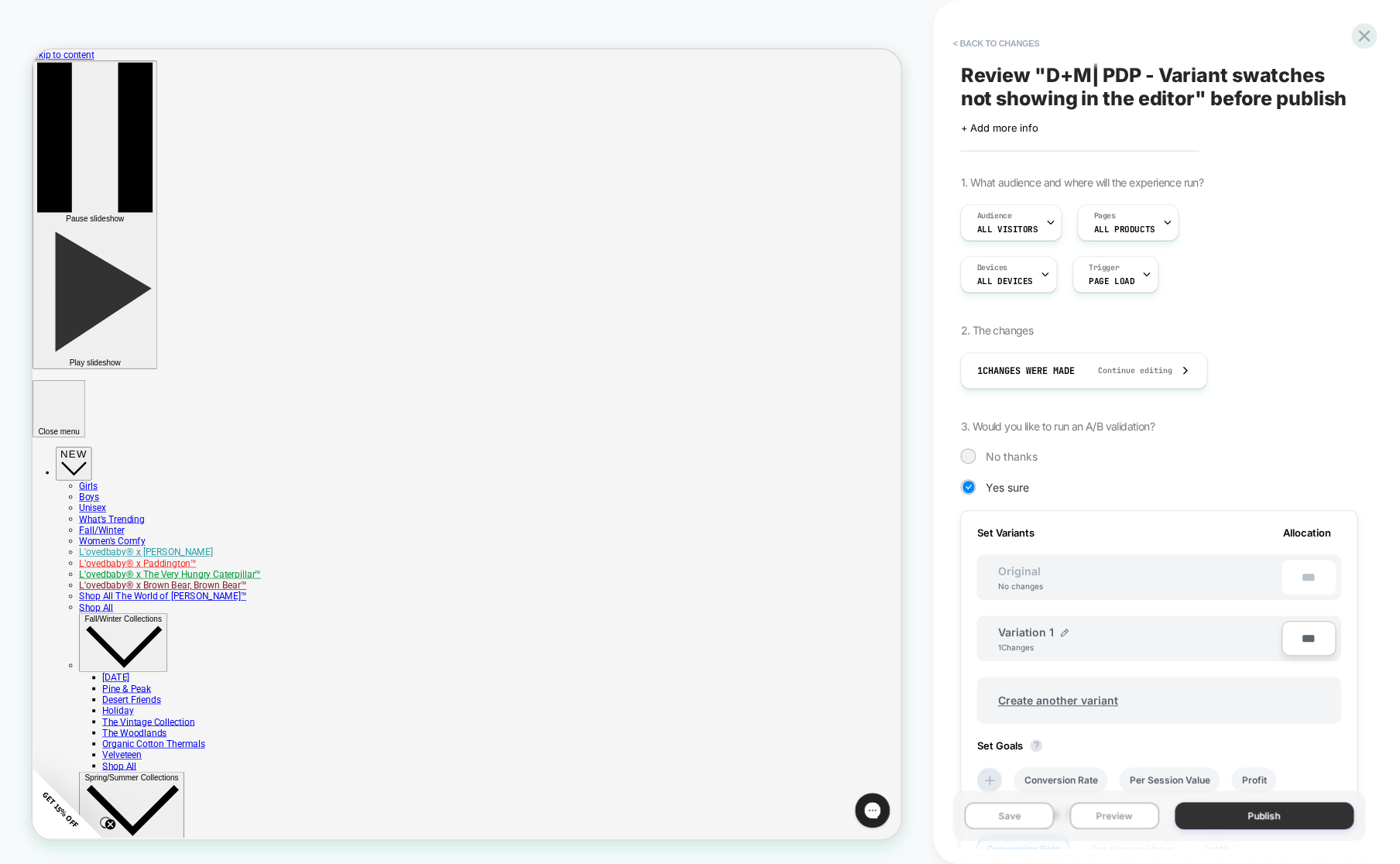
click at [1270, 821] on button "Publish" at bounding box center [1263, 815] width 179 height 27
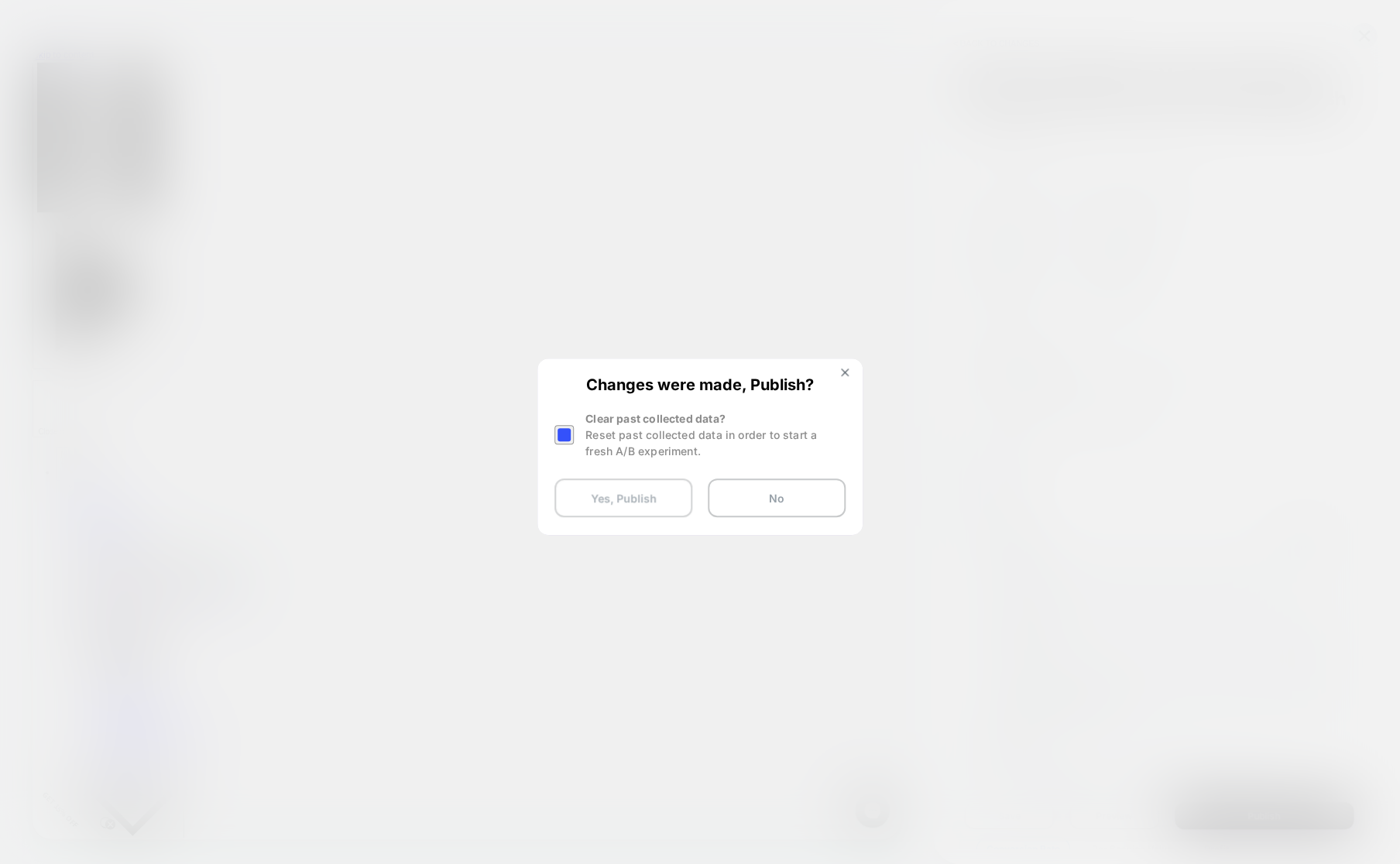
click at [649, 496] on button "Yes, Publish" at bounding box center [622, 497] width 138 height 39
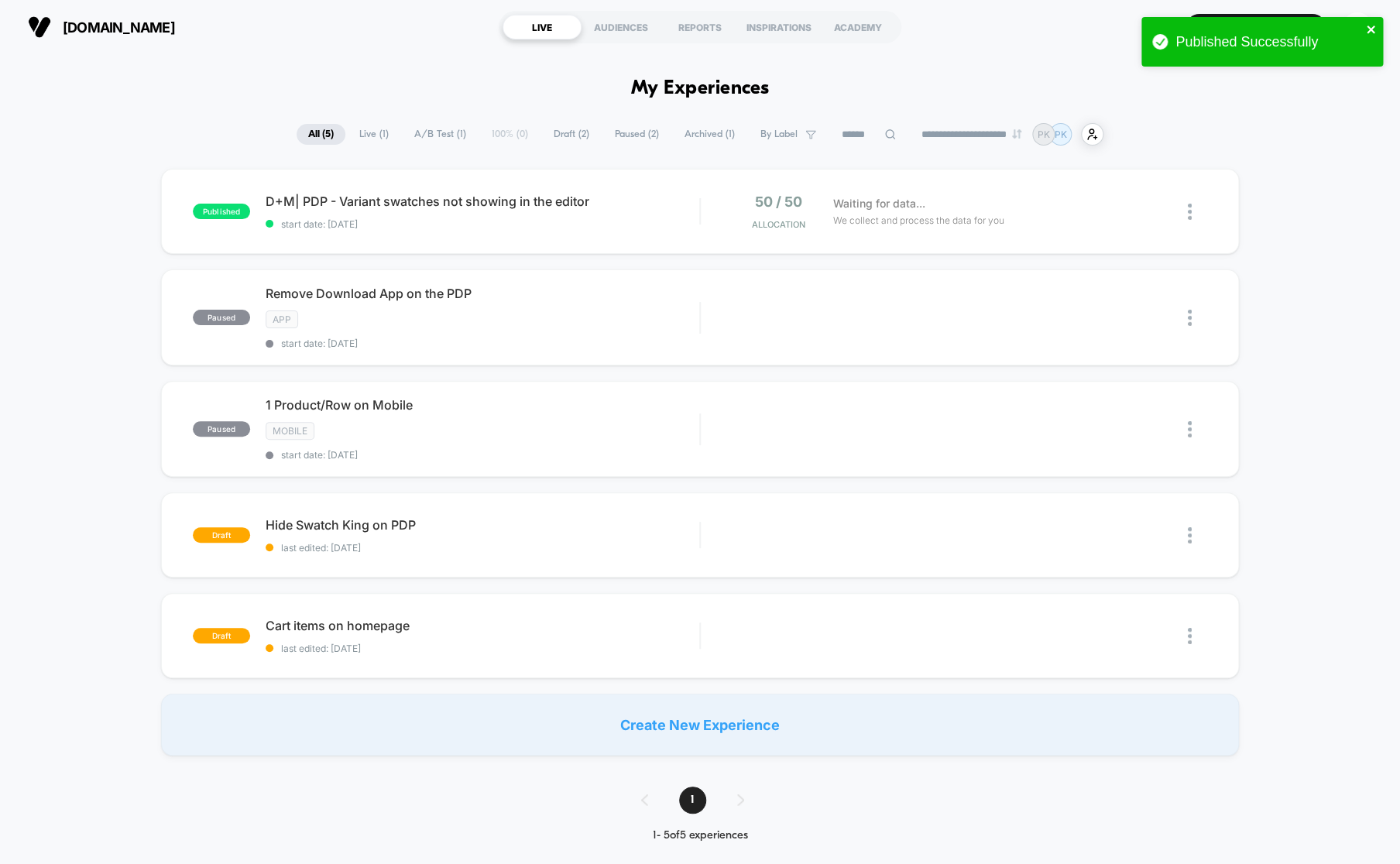
click at [1374, 26] on icon "close" at bounding box center [1371, 30] width 11 height 13
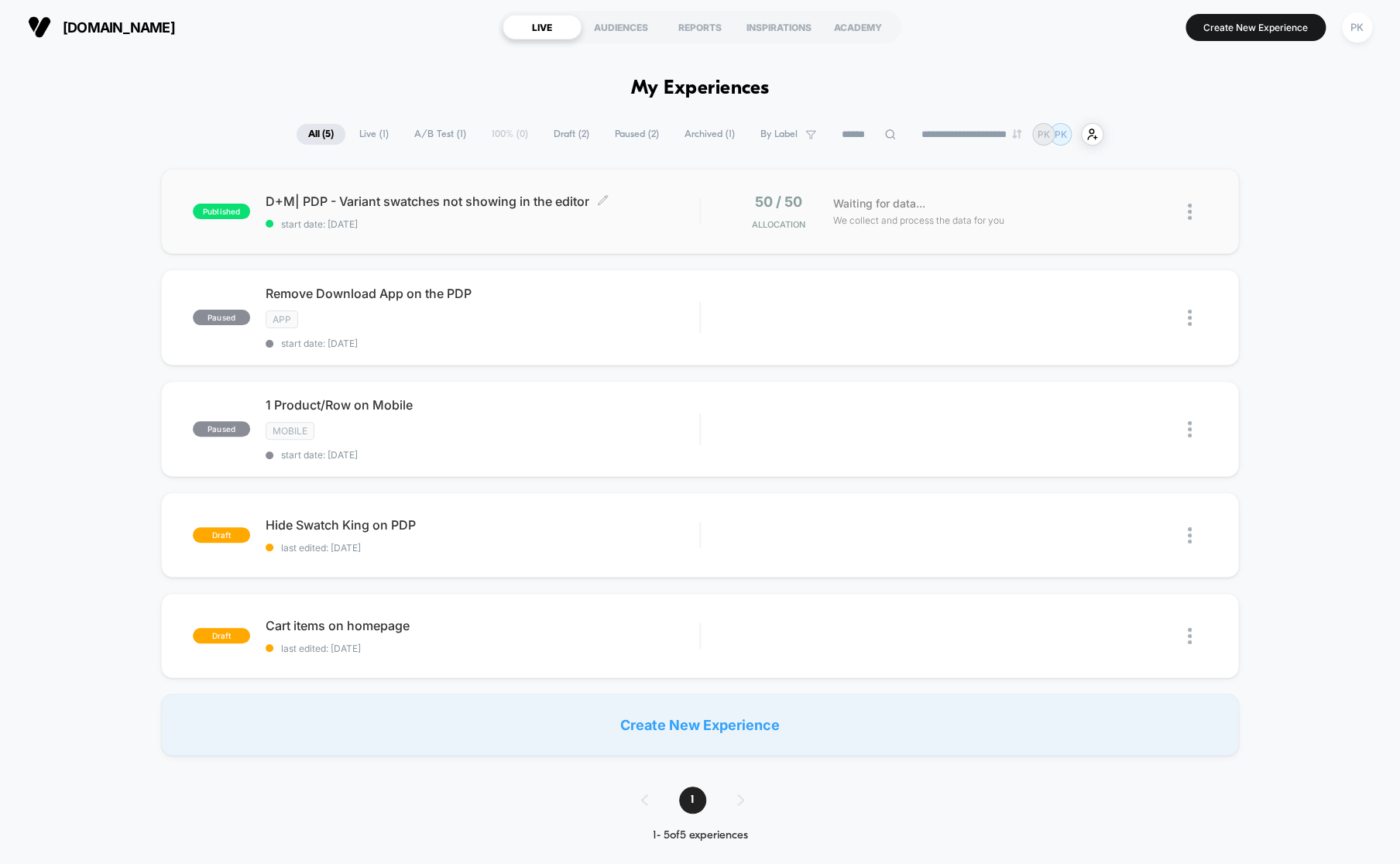
click at [523, 203] on span "D+M| PDP - Variant swatches not showing in the editor Click to edit experience …" at bounding box center [482, 201] width 434 height 16
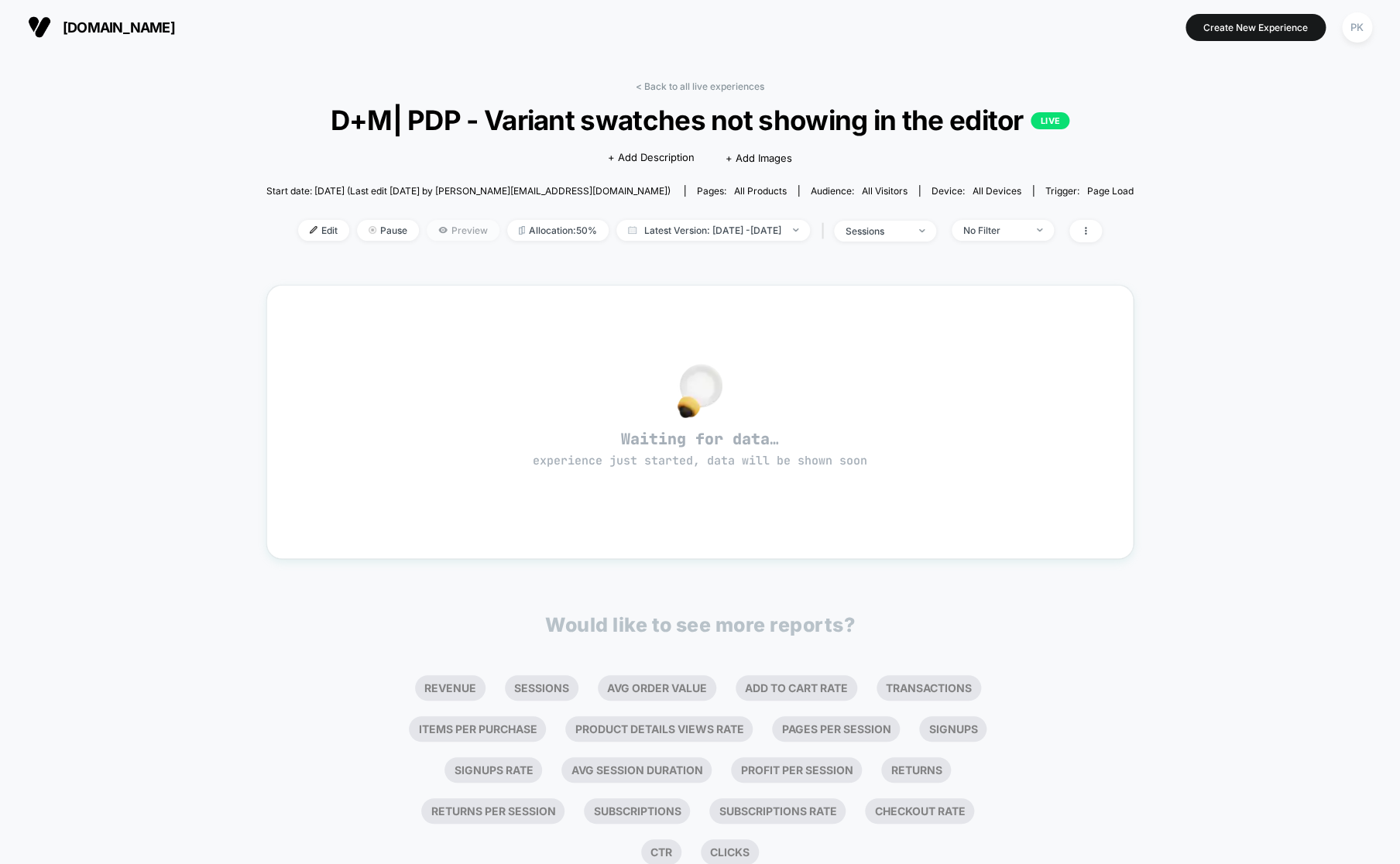
click at [434, 231] on span "Preview" at bounding box center [463, 230] width 72 height 21
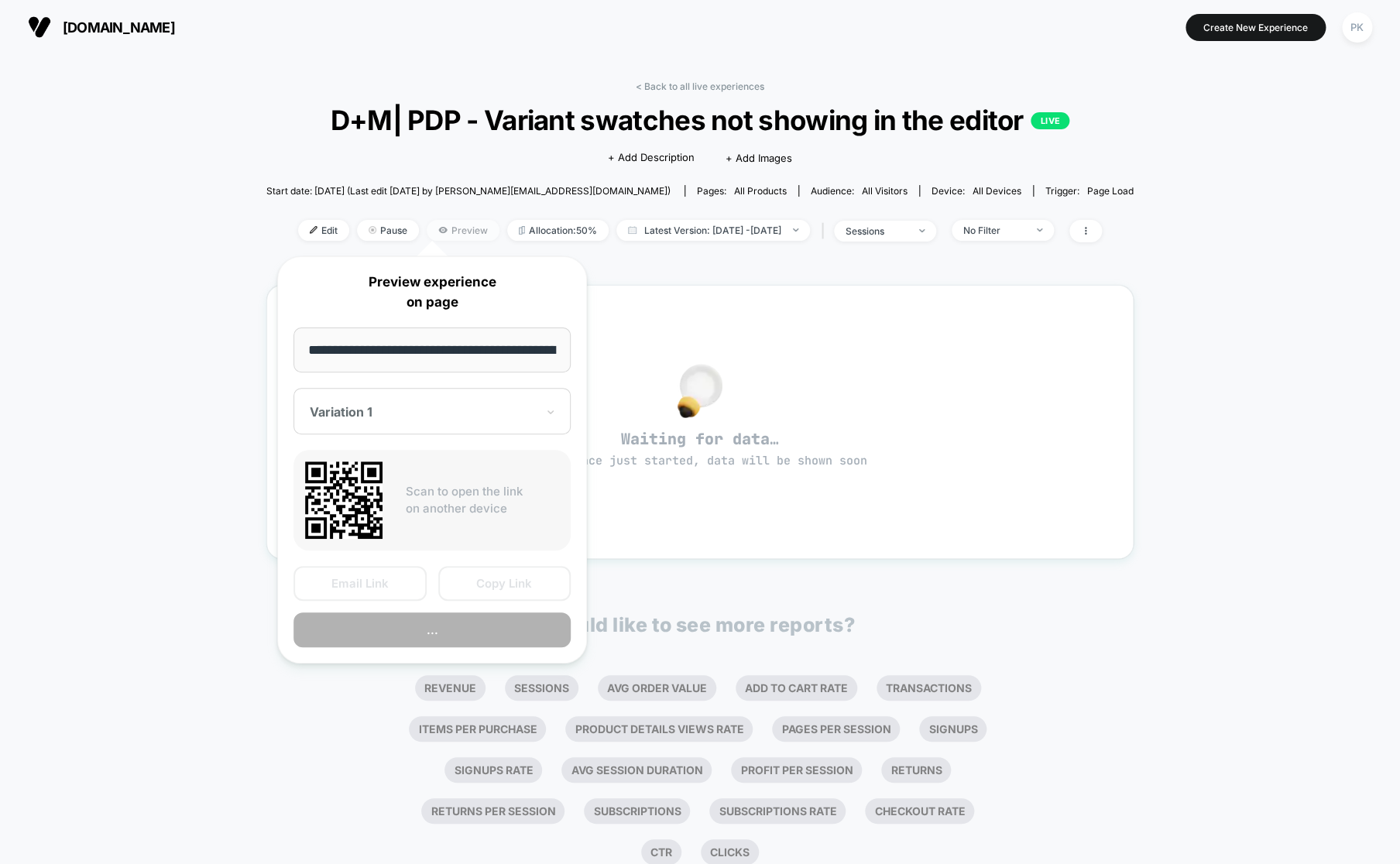
scroll to position [0, 248]
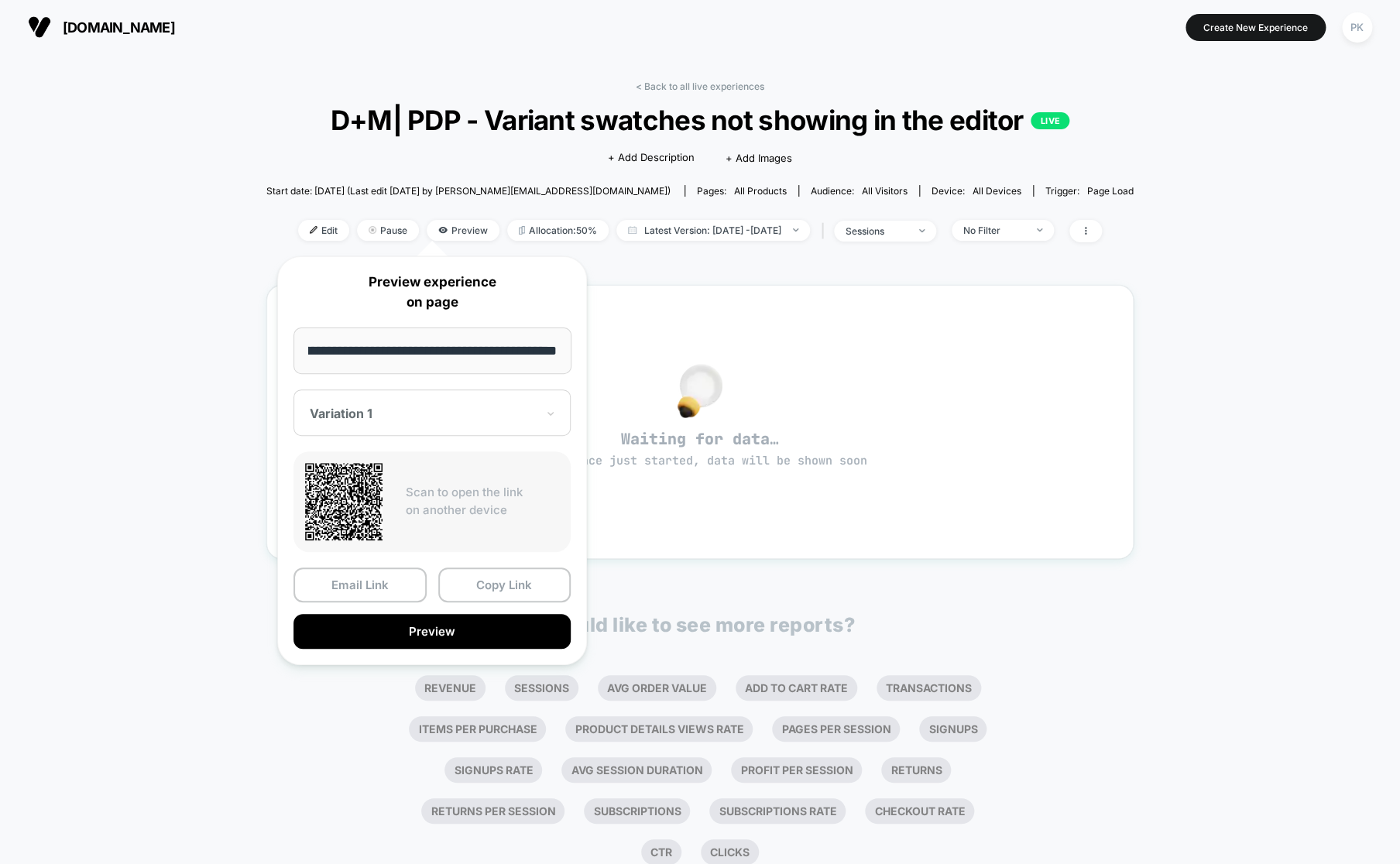
click at [469, 365] on input "**********" at bounding box center [432, 350] width 278 height 46
click at [489, 586] on button "Copy Link" at bounding box center [504, 585] width 133 height 35
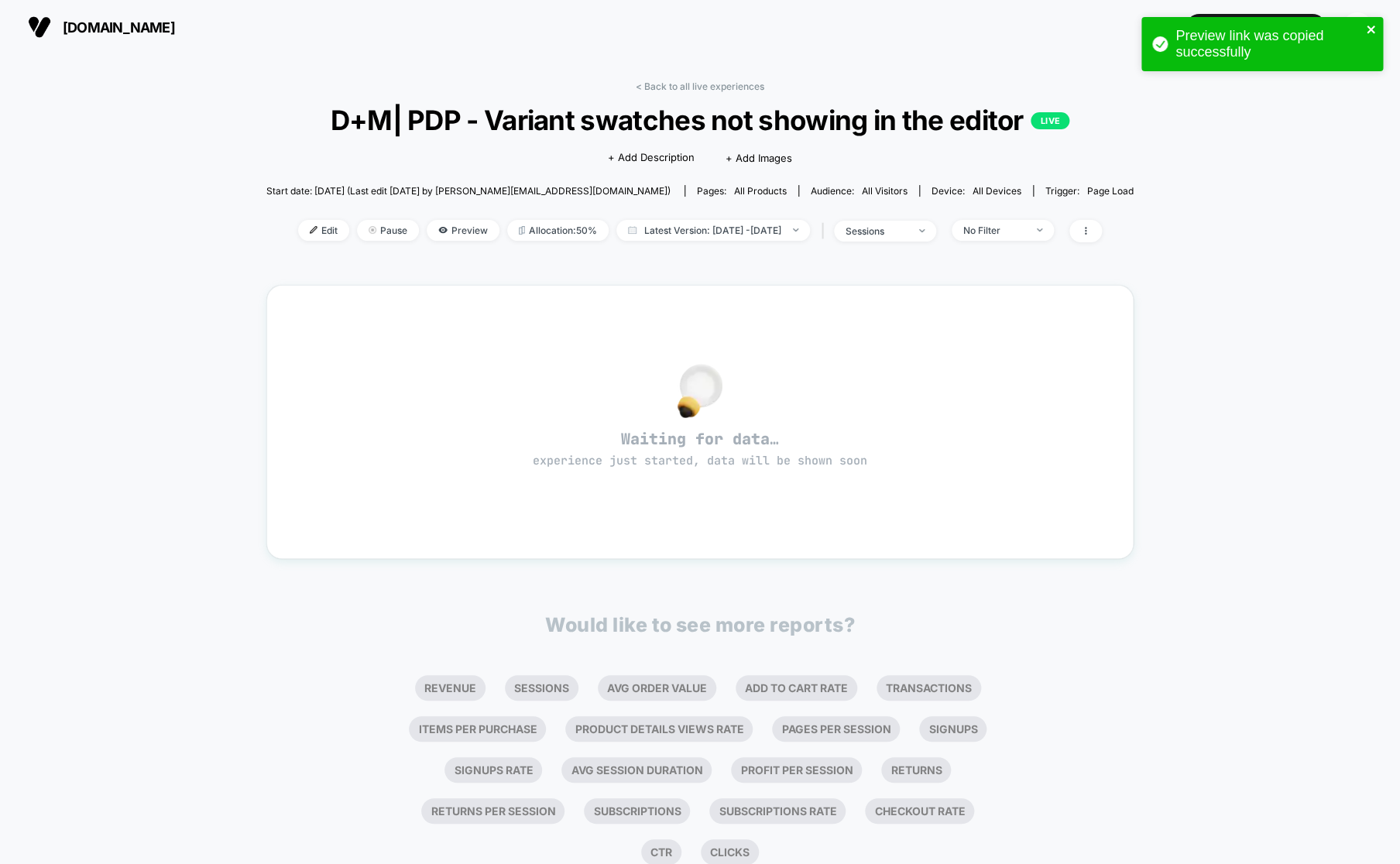
click at [1374, 28] on icon "close" at bounding box center [1371, 30] width 11 height 13
